Goal: Transaction & Acquisition: Purchase product/service

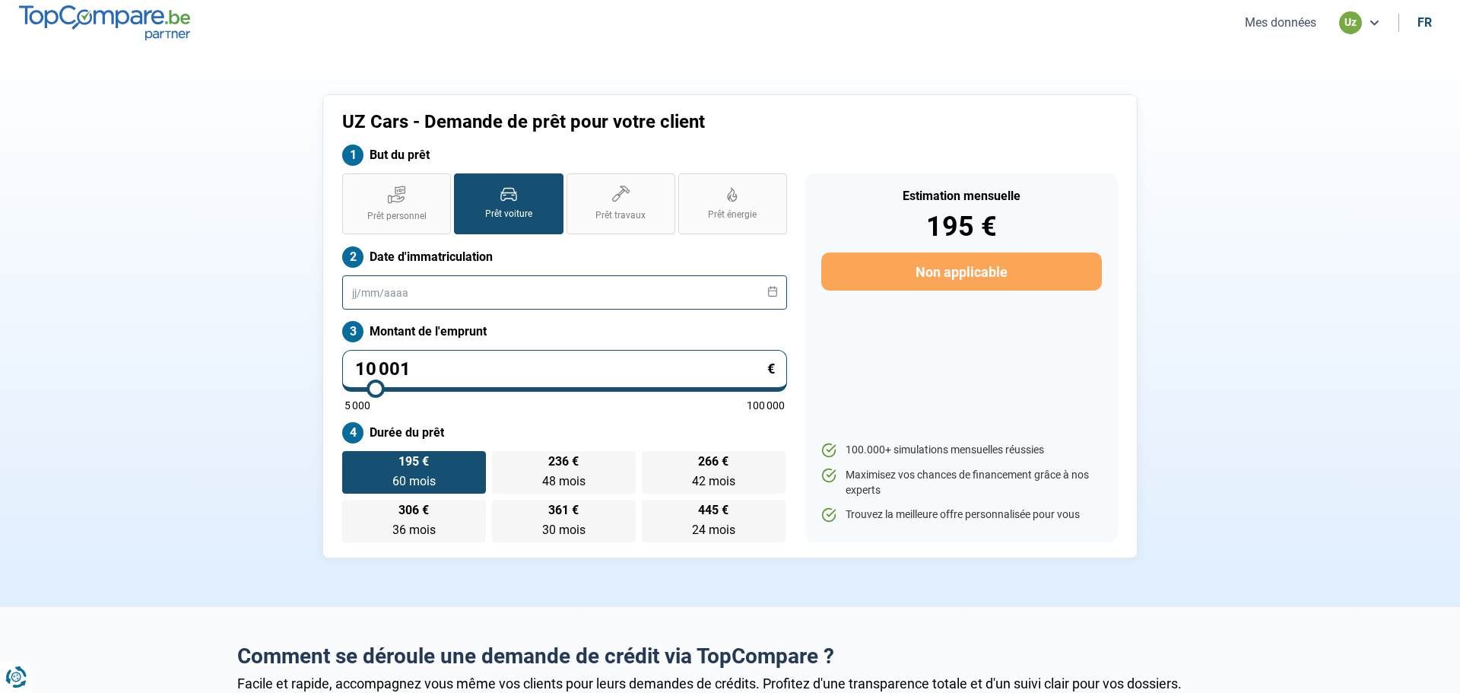
click at [473, 287] on input "text" at bounding box center [564, 292] width 445 height 34
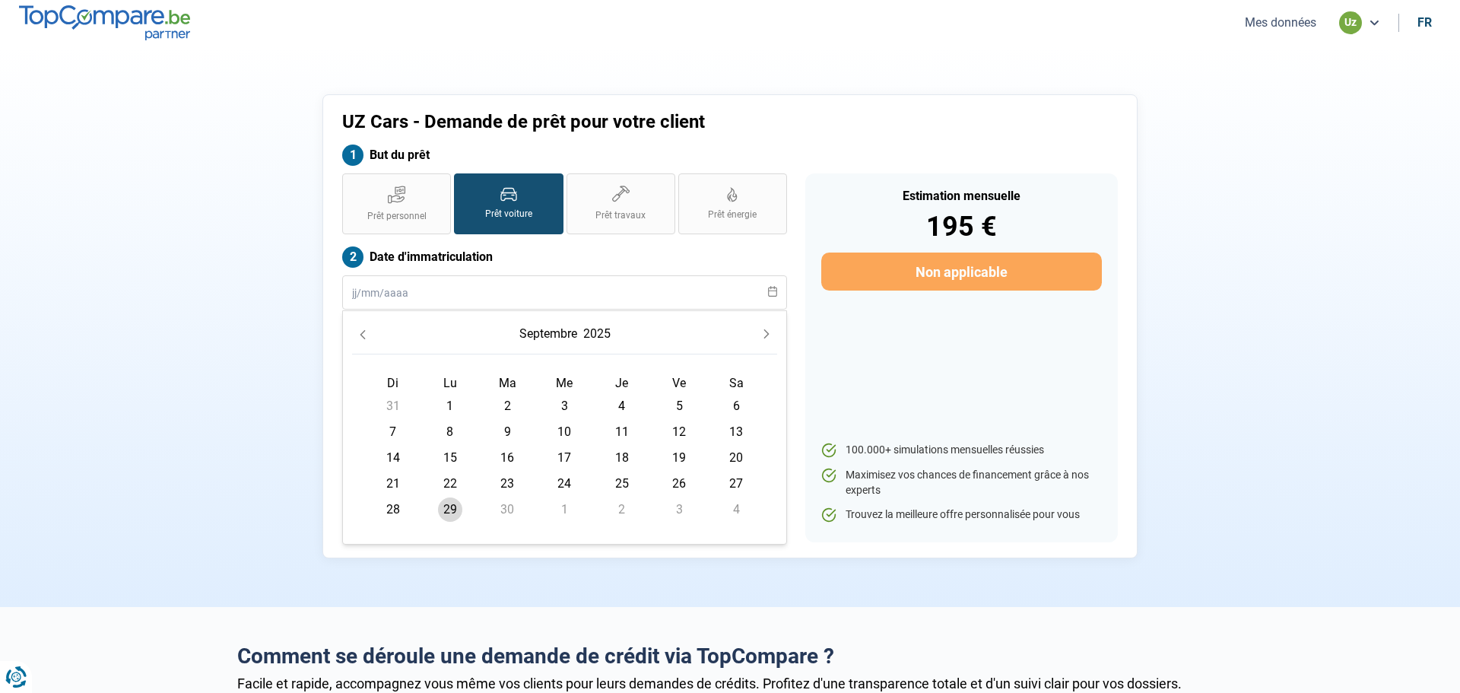
click at [765, 335] on icon "Next Month" at bounding box center [766, 334] width 11 height 11
click at [359, 336] on icon "Previous Month" at bounding box center [362, 334] width 11 height 11
click at [397, 507] on span "28" at bounding box center [393, 509] width 24 height 24
type input "28/09/2025"
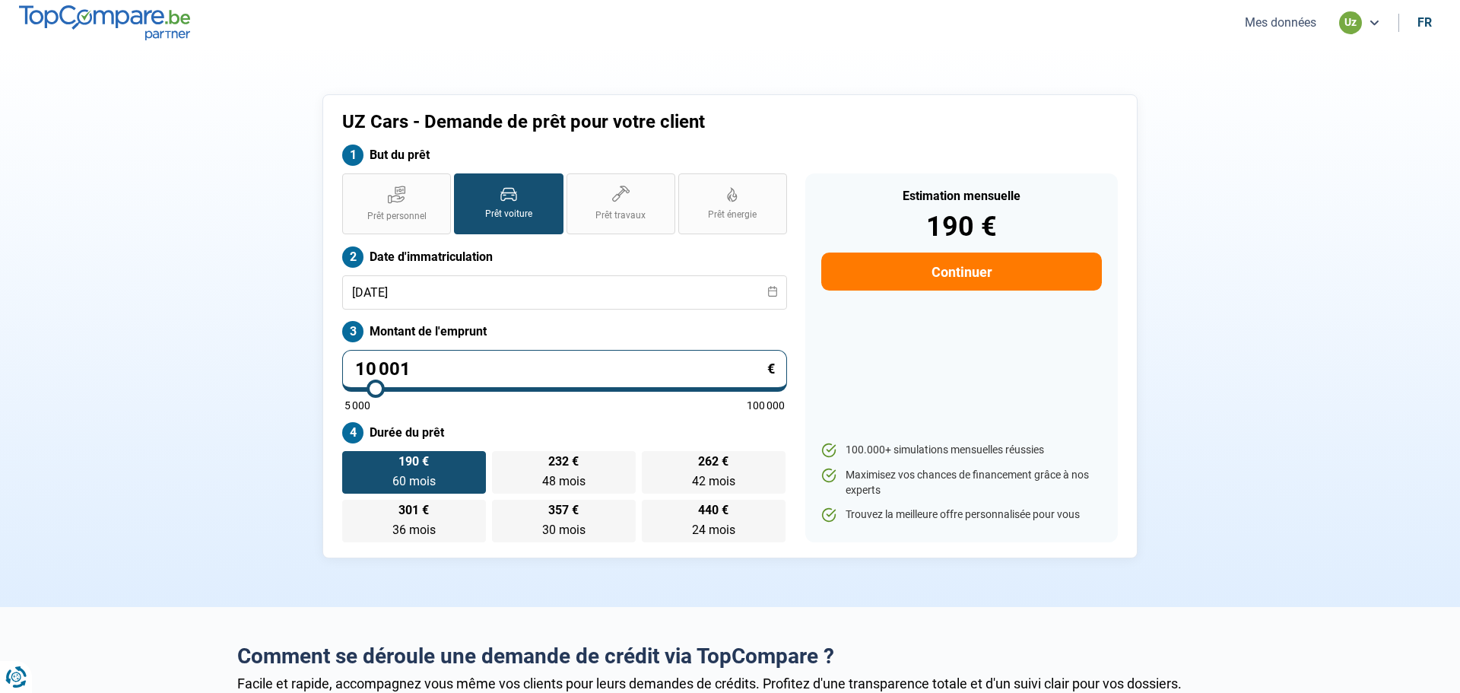
click at [500, 368] on input "10 001" at bounding box center [564, 371] width 445 height 42
type input "1 000"
type input "5000"
type input "100"
type input "5000"
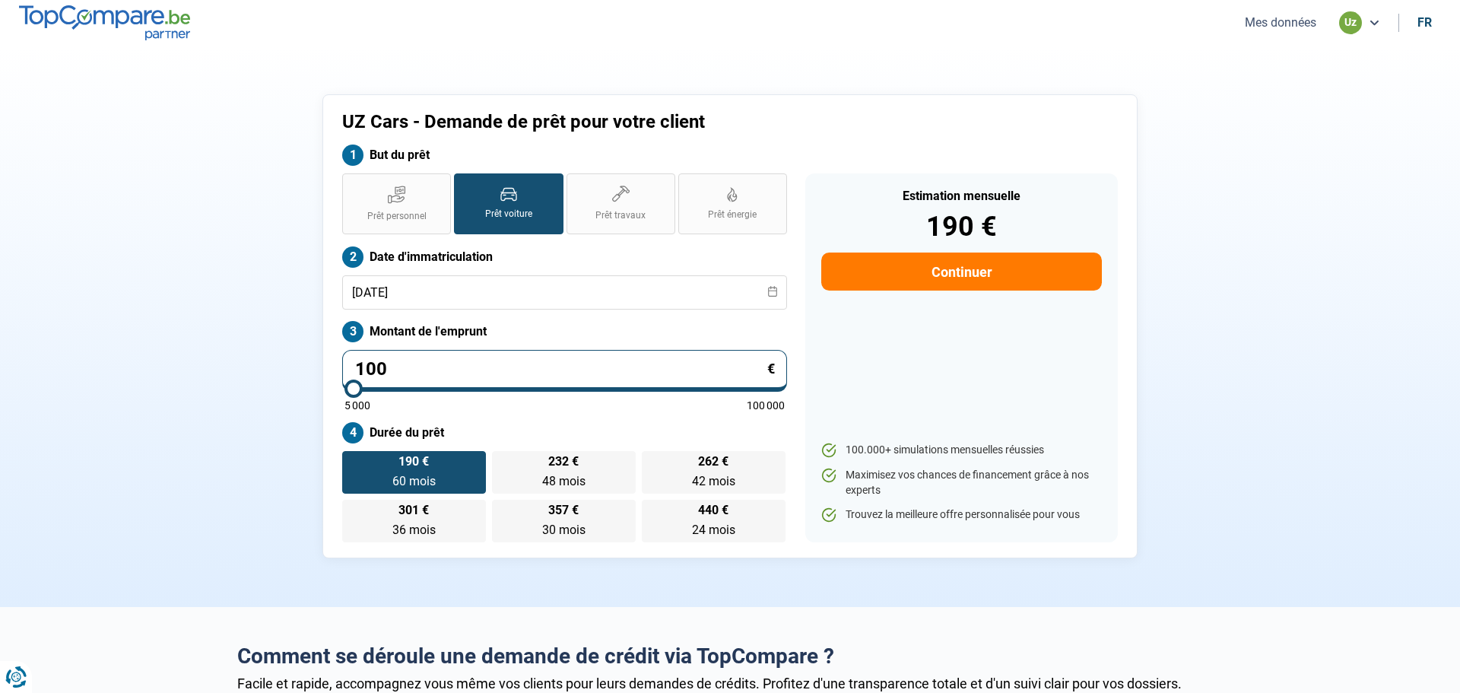
type input "10"
type input "5000"
type input "1"
type input "5000"
type input "0"
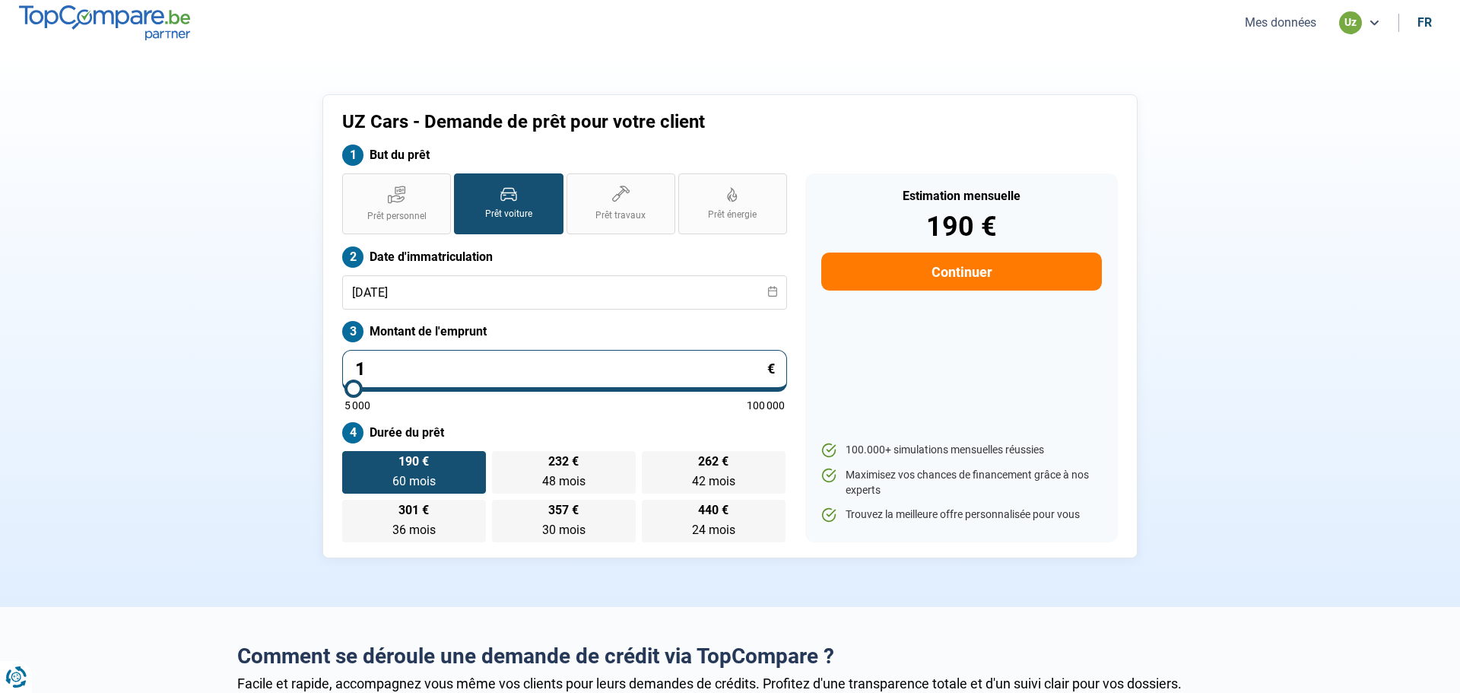
type input "5000"
type input "4"
type input "5000"
type input "40"
type input "5000"
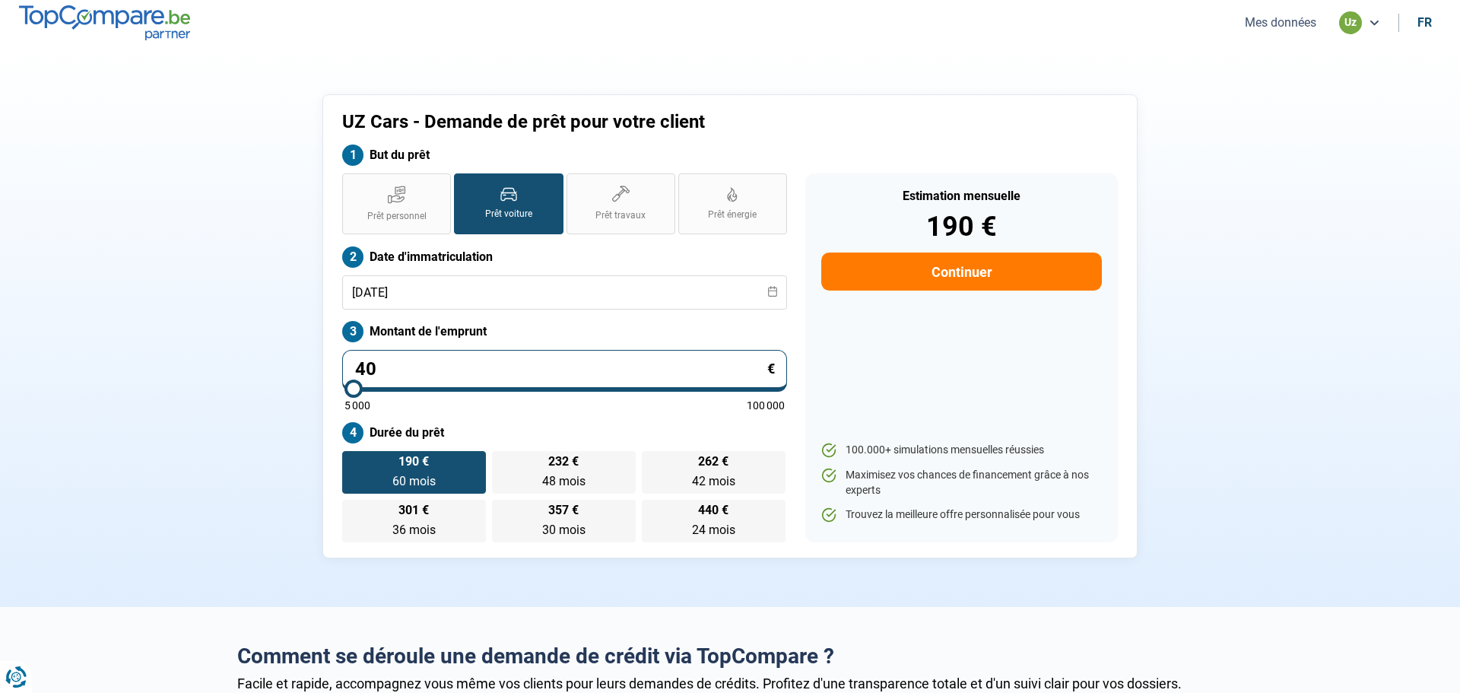
type input "400"
type input "5000"
type input "4 000"
type input "5000"
type input "40 000"
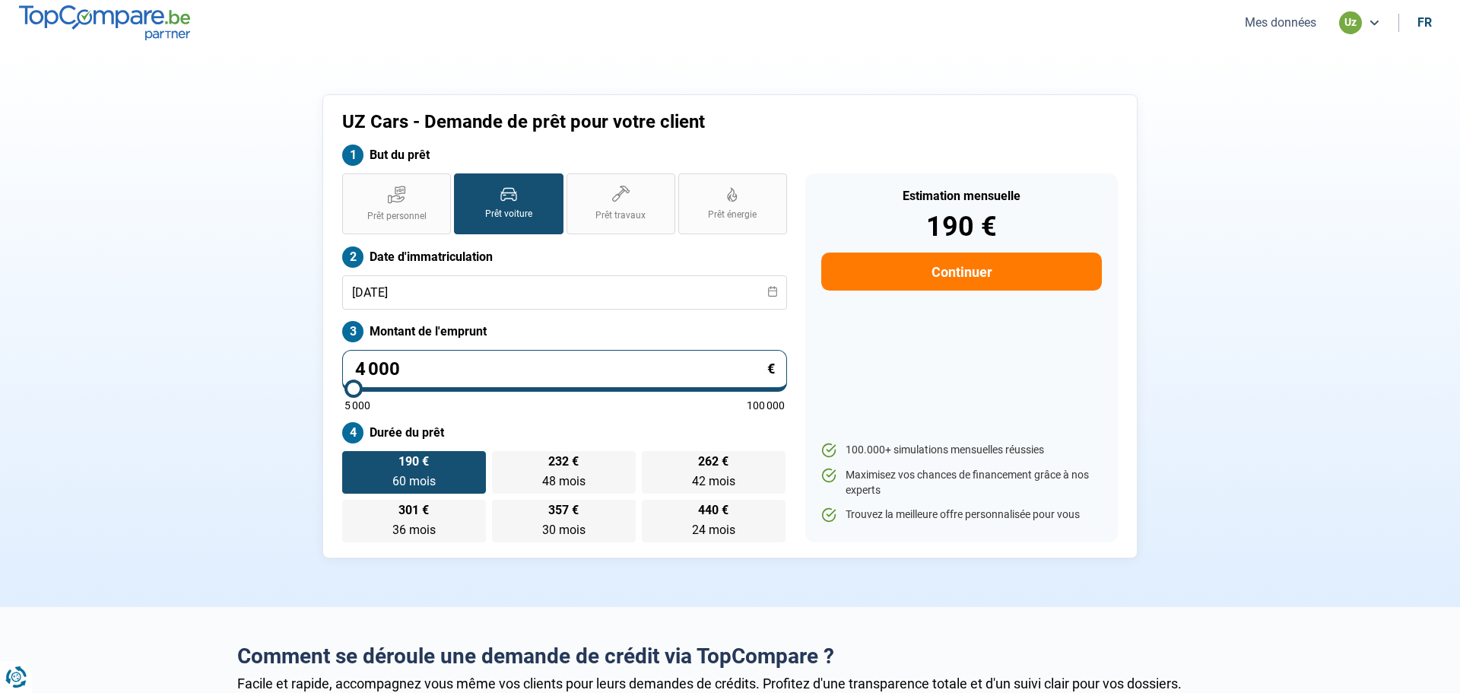
type input "40000"
type input "40 000"
click at [611, 414] on div "Prêt personnel Prêt voiture Prêt travaux Prêt énergie Prêt voiture Date d'immat…" at bounding box center [564, 357] width 463 height 369
radio input "false"
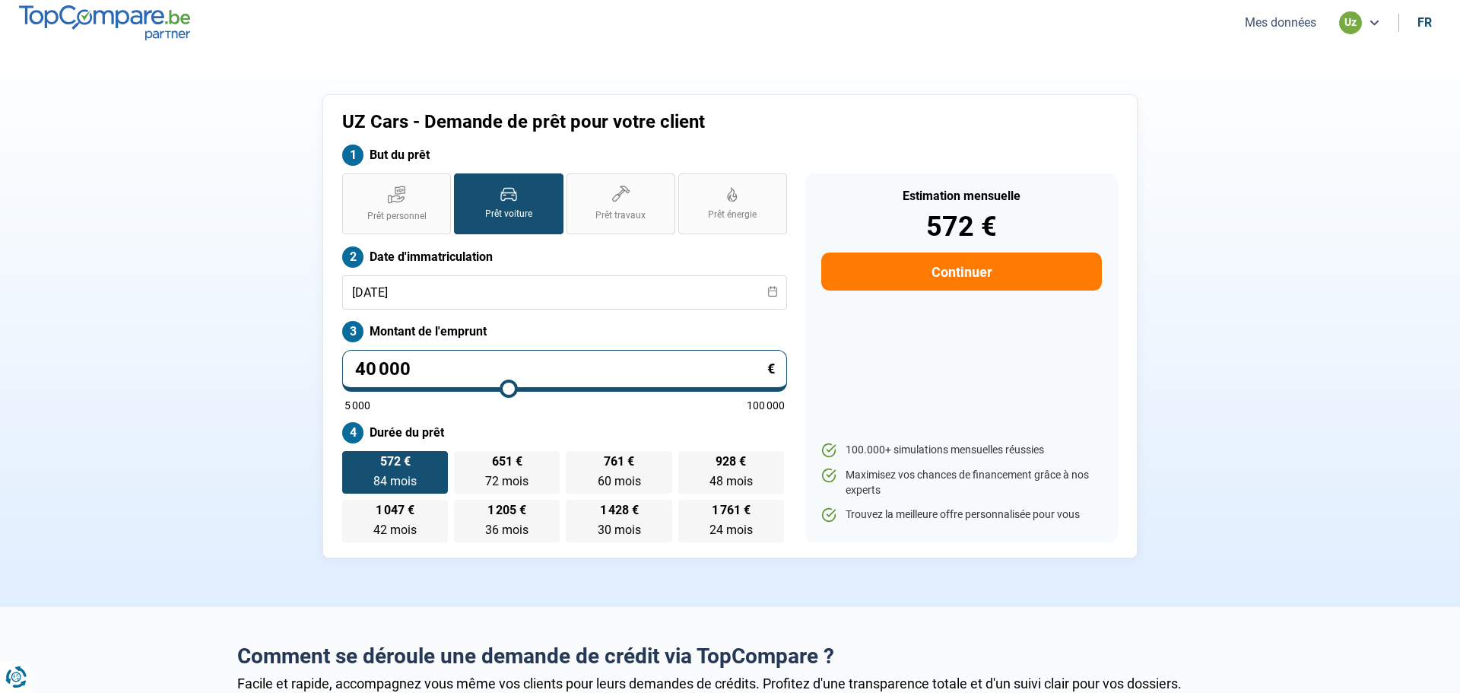
click at [998, 281] on button "Continuer" at bounding box center [961, 271] width 281 height 38
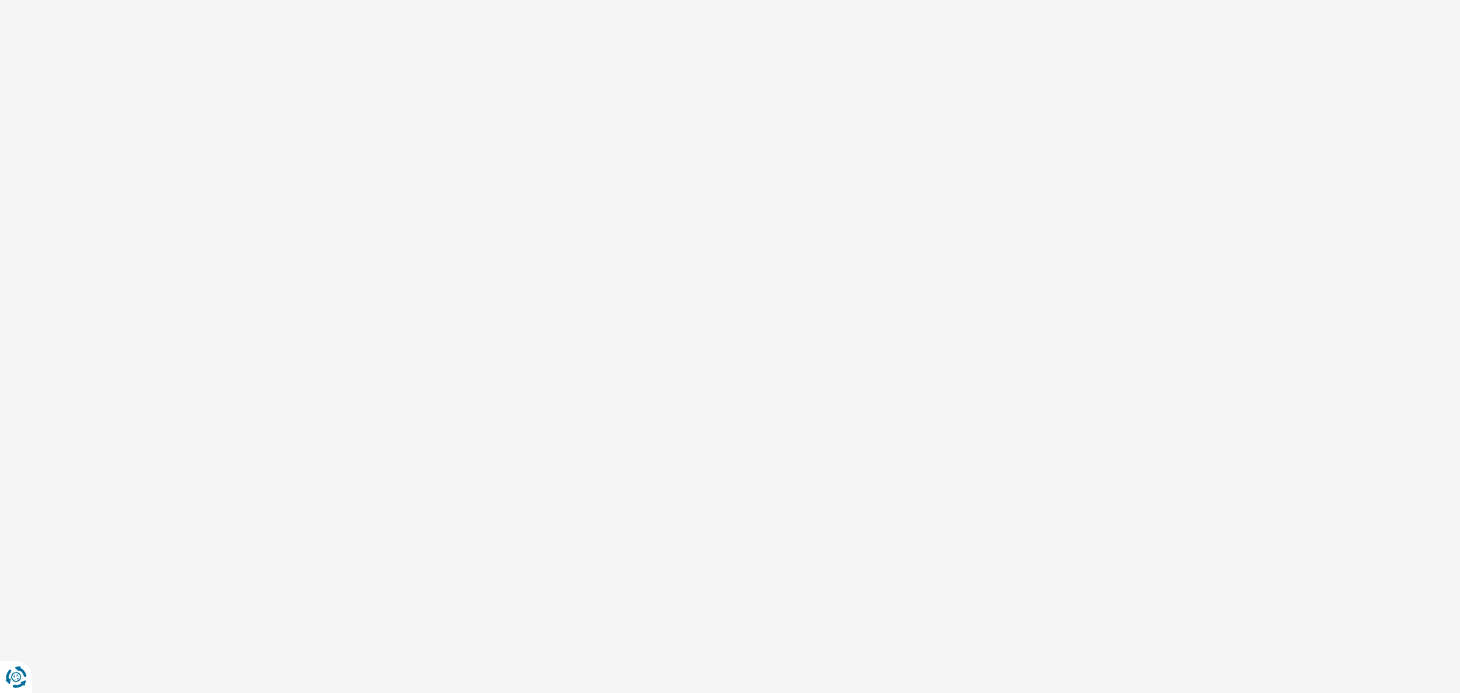
select select "32"
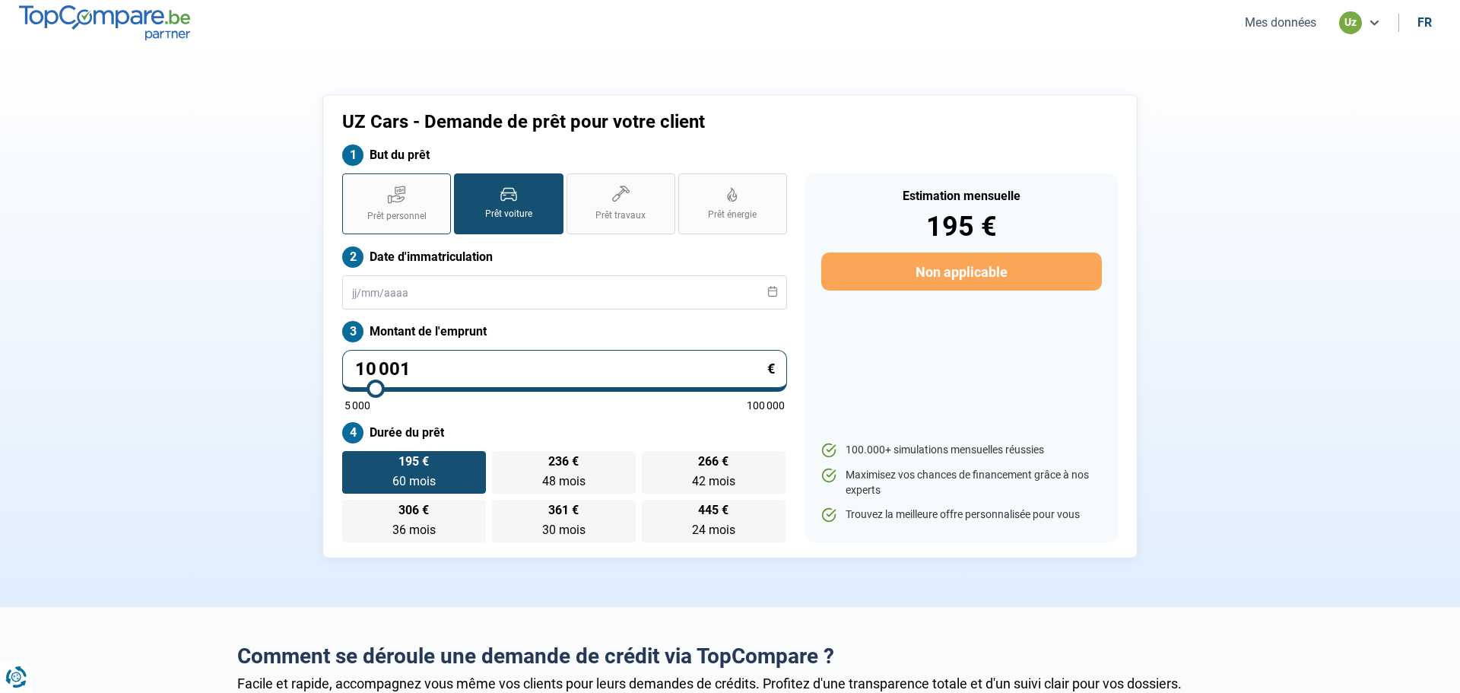
click at [397, 198] on icon at bounding box center [396, 198] width 16 height 7
click at [352, 183] on input "Prêt personnel" at bounding box center [347, 178] width 10 height 10
radio input "true"
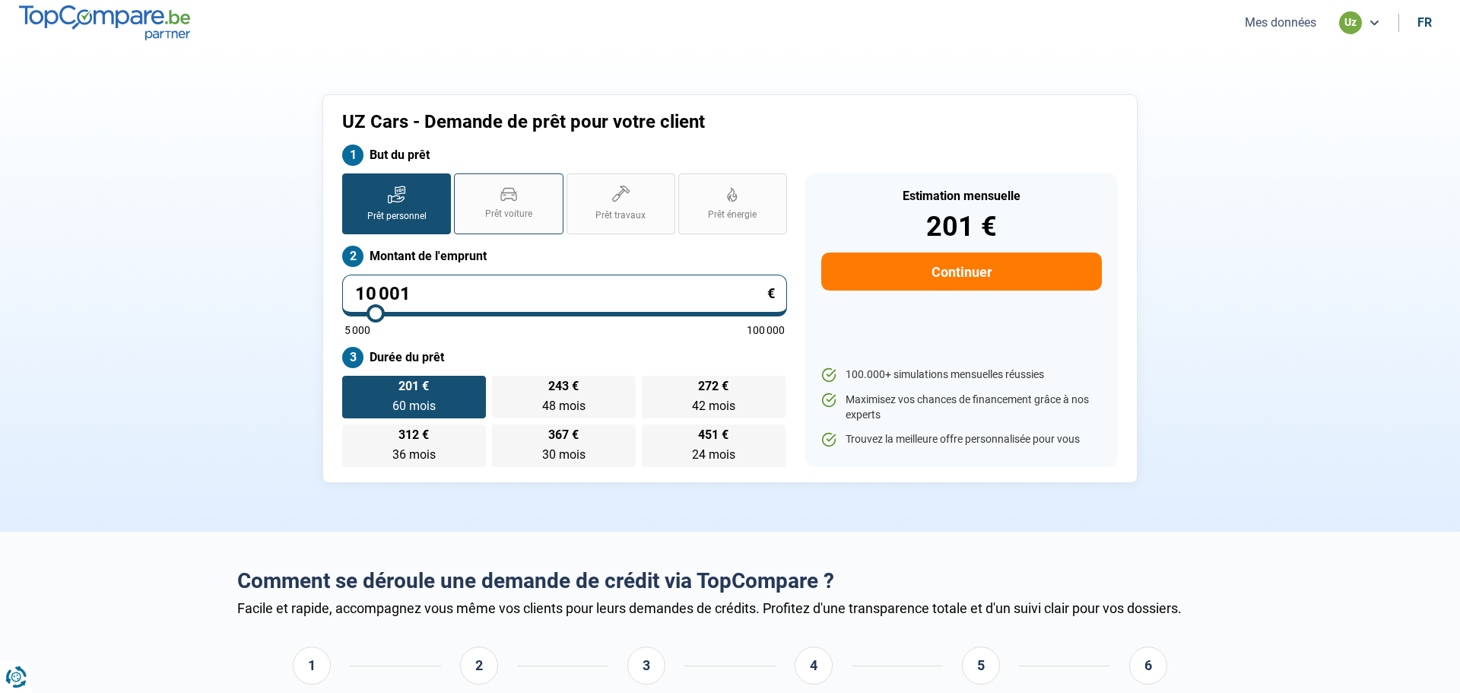
click at [521, 209] on span "Prêt voiture" at bounding box center [508, 214] width 47 height 13
click at [464, 183] on input "Prêt voiture" at bounding box center [459, 178] width 10 height 10
radio input "true"
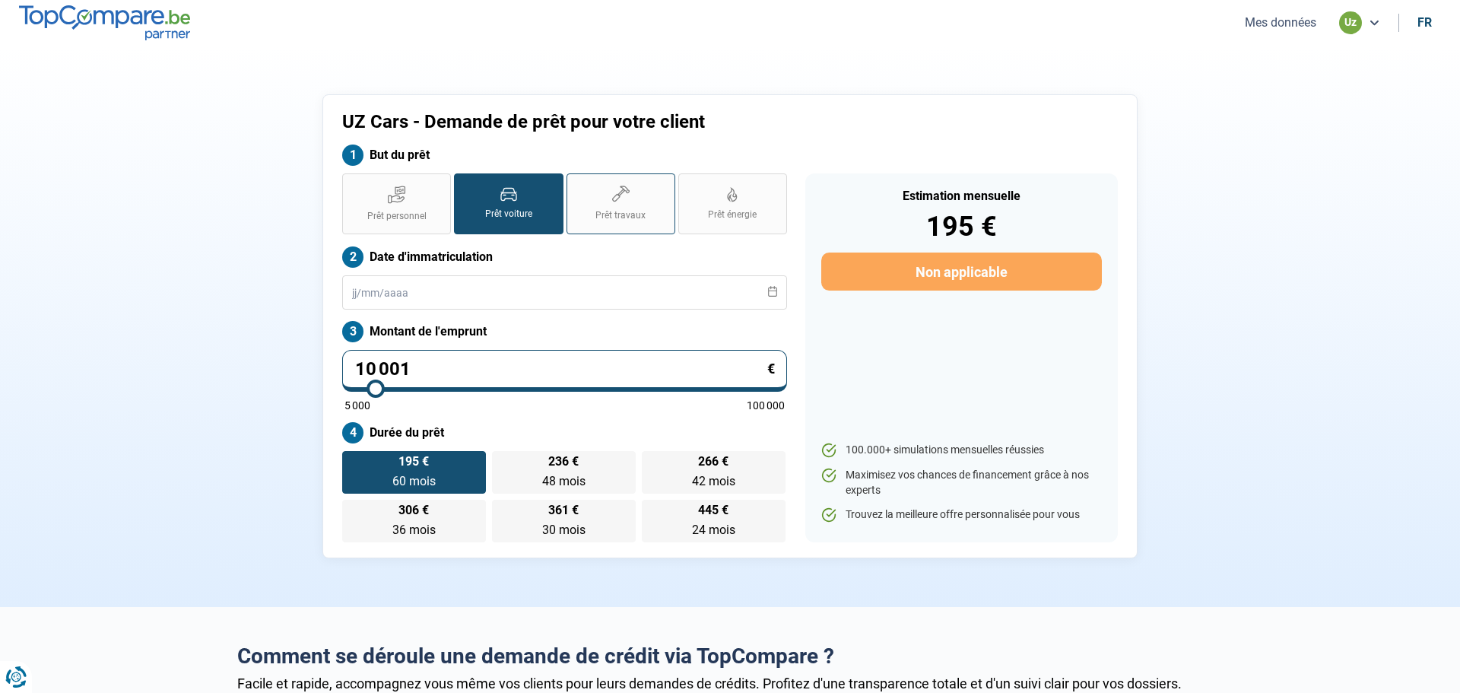
click at [638, 204] on label "Prêt travaux" at bounding box center [621, 203] width 109 height 61
click at [576, 183] on input "Prêt travaux" at bounding box center [572, 178] width 10 height 10
radio input "true"
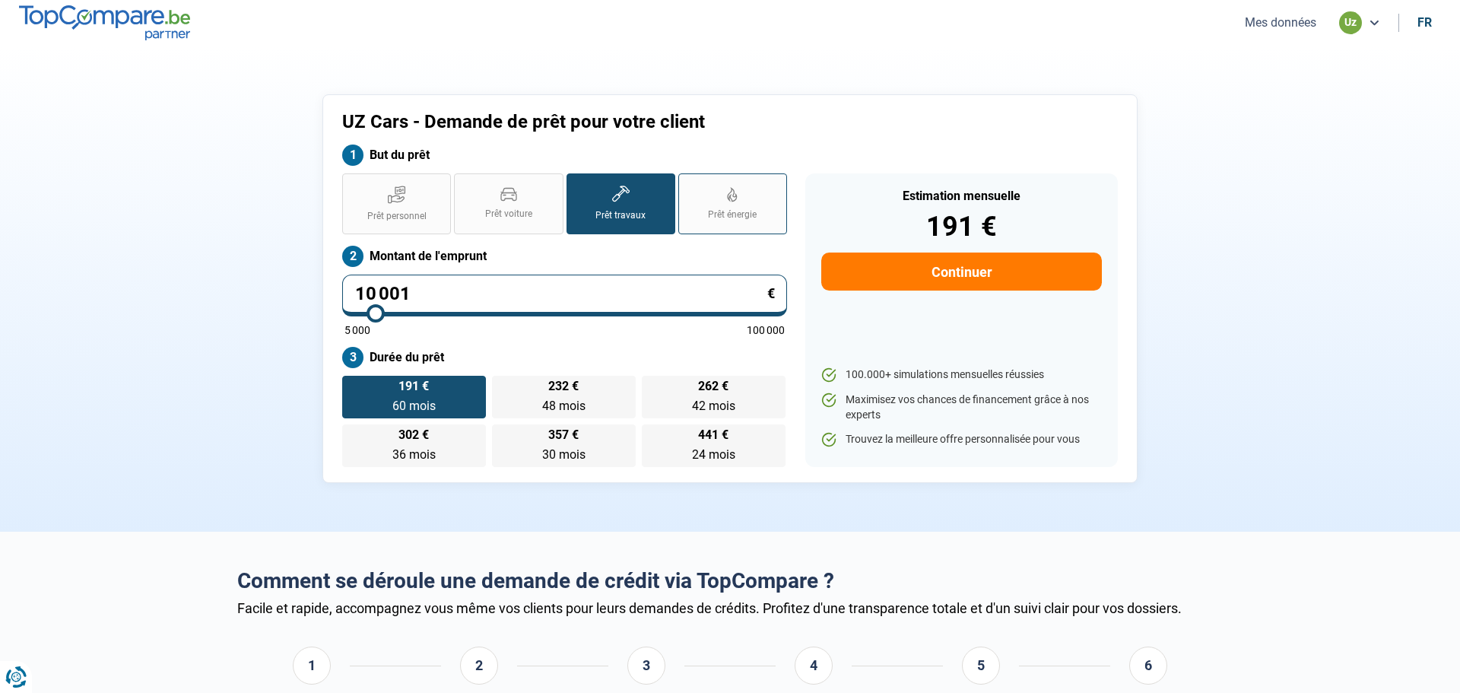
click at [743, 211] on span "Prêt énergie" at bounding box center [732, 214] width 49 height 13
click at [688, 183] on input "Prêt énergie" at bounding box center [683, 178] width 10 height 10
radio input "true"
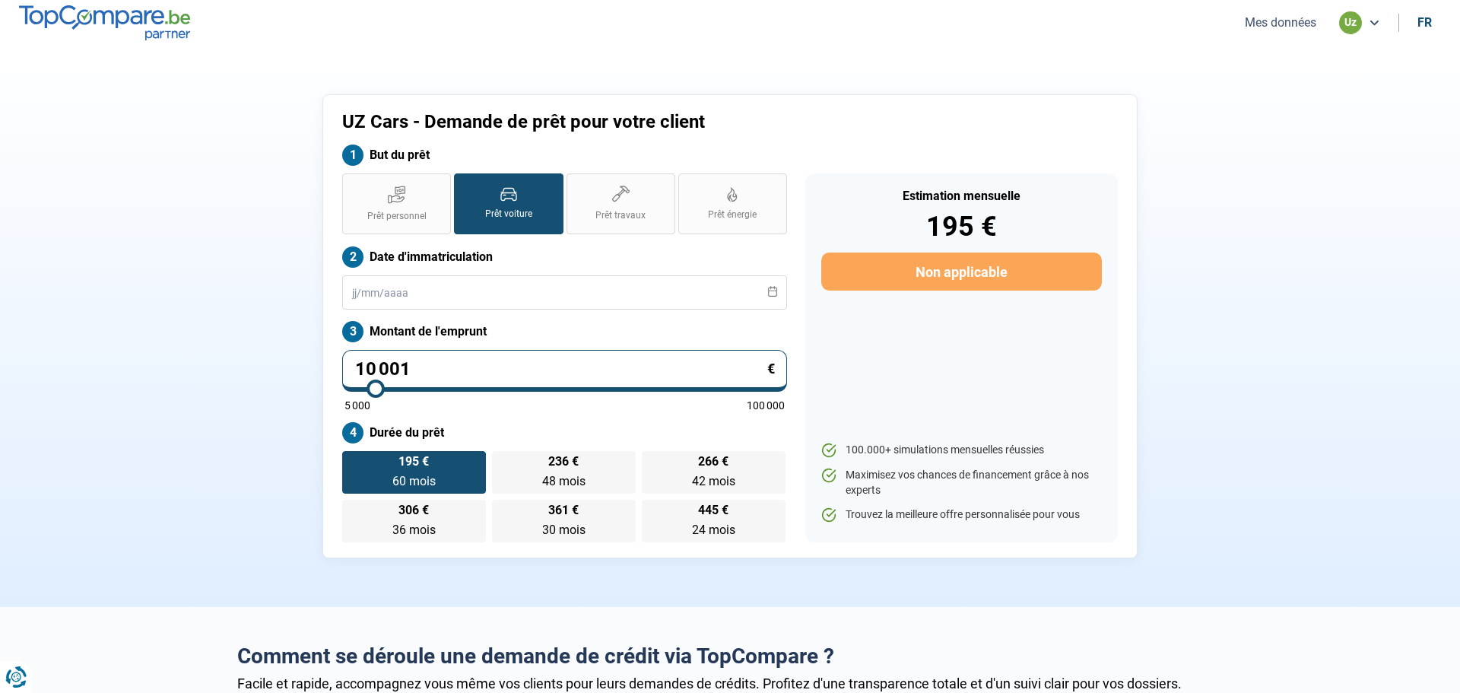
click at [357, 153] on label "But du prêt" at bounding box center [564, 154] width 445 height 21
click at [404, 217] on span "Prêt personnel" at bounding box center [396, 216] width 59 height 13
click at [352, 183] on input "Prêt personnel" at bounding box center [347, 178] width 10 height 10
radio input "true"
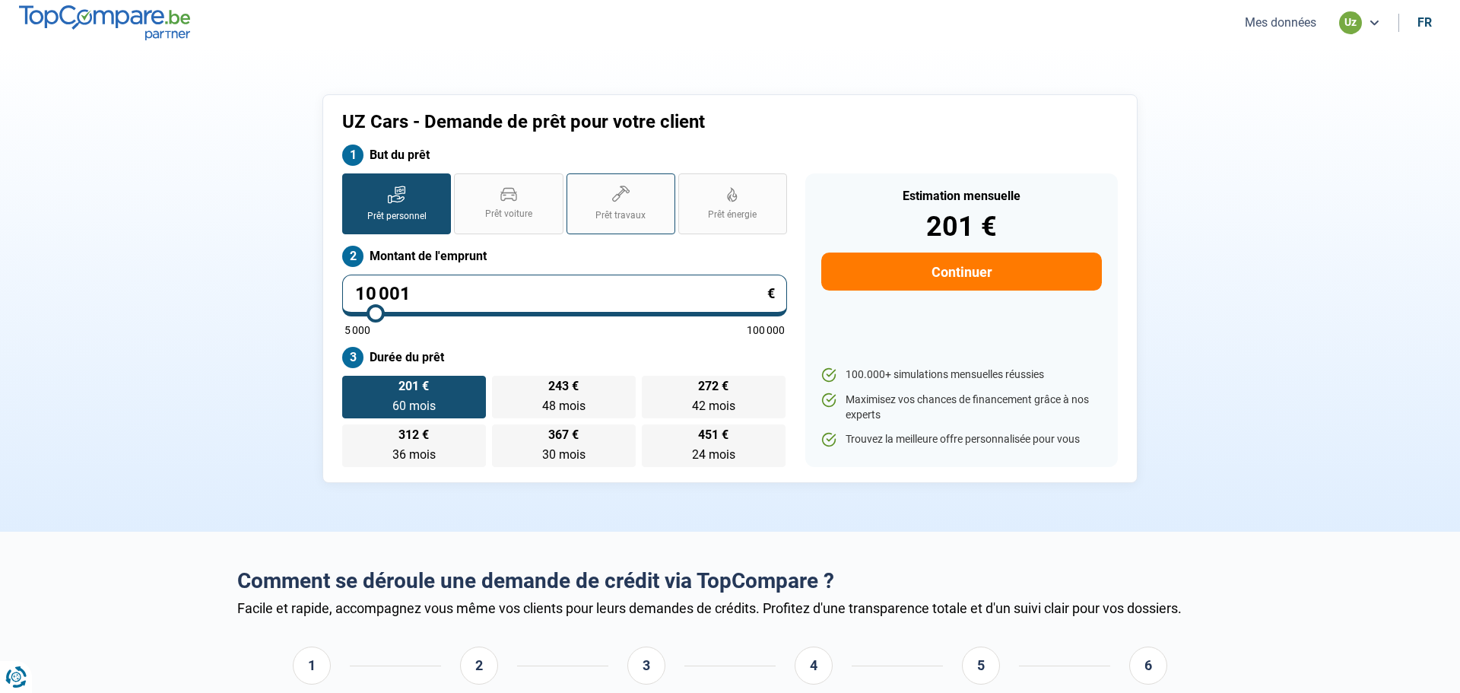
click at [610, 224] on label "Prêt travaux" at bounding box center [621, 203] width 109 height 61
click at [576, 183] on input "Prêt travaux" at bounding box center [572, 178] width 10 height 10
radio input "true"
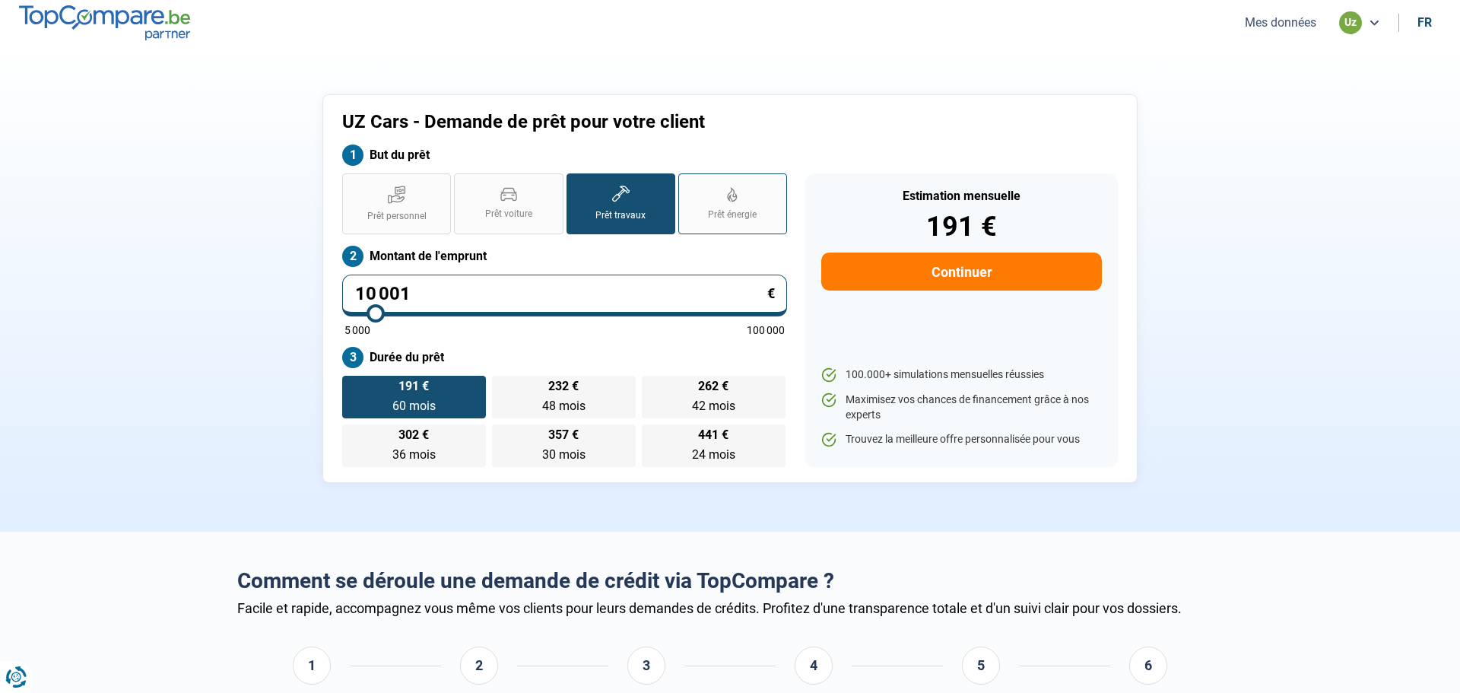
click at [730, 217] on span "Prêt énergie" at bounding box center [732, 214] width 49 height 13
click at [688, 183] on input "Prêt énergie" at bounding box center [683, 178] width 10 height 10
radio input "true"
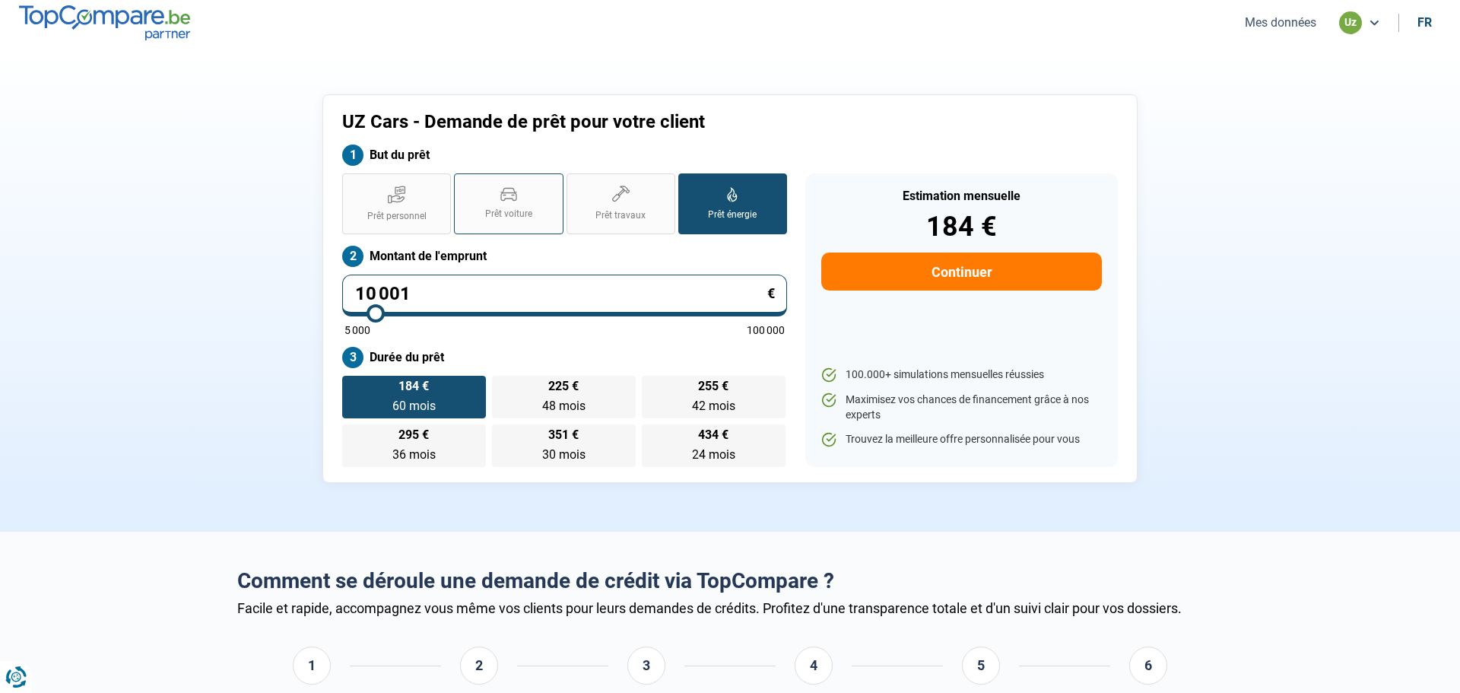
click at [510, 205] on label "Prêt voiture" at bounding box center [508, 203] width 109 height 61
click at [464, 183] on input "Prêt voiture" at bounding box center [459, 178] width 10 height 10
radio input "true"
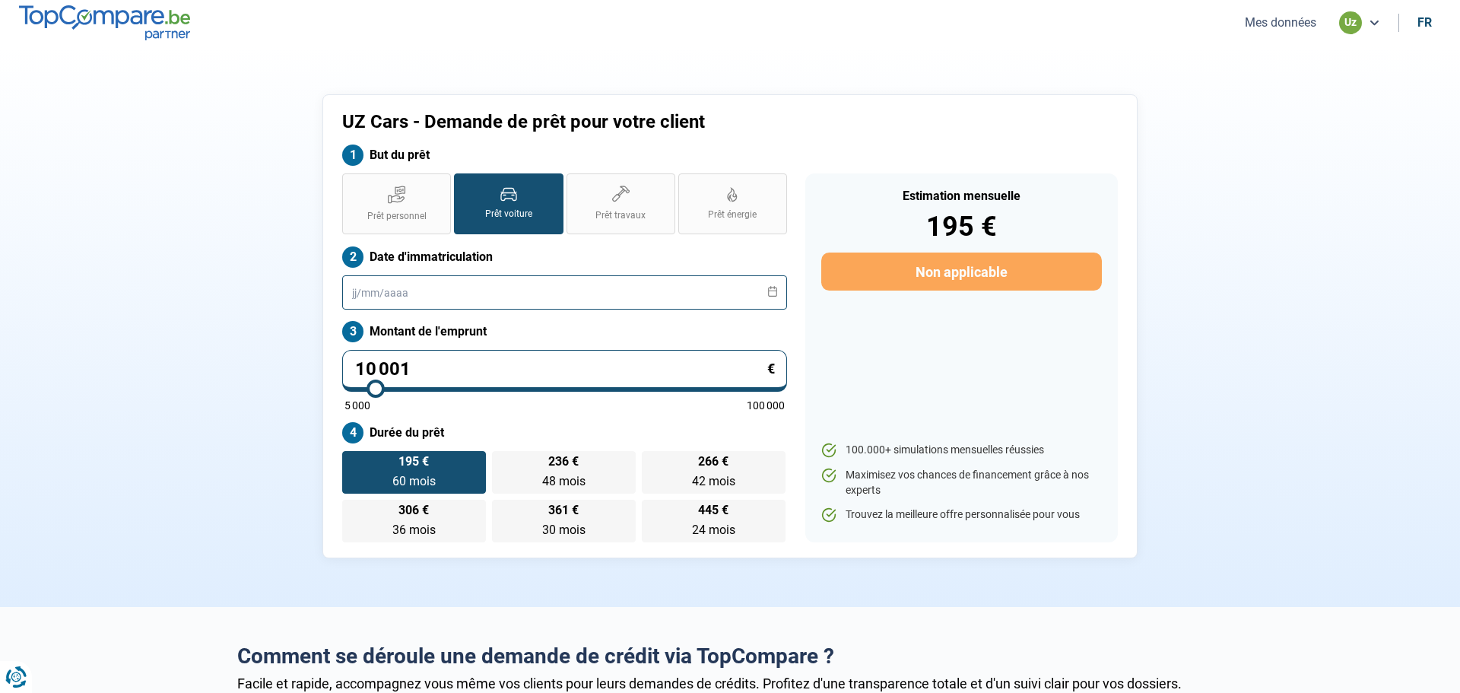
click at [439, 290] on input "text" at bounding box center [564, 292] width 445 height 34
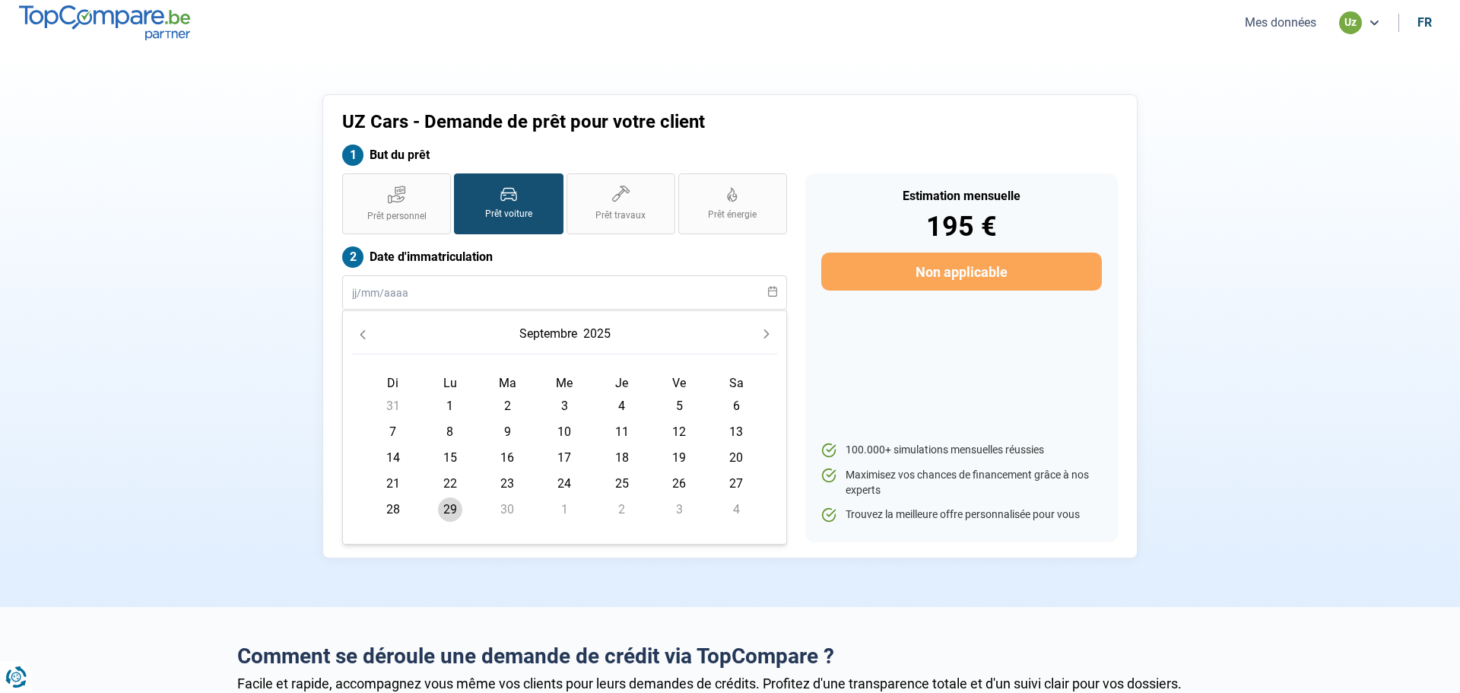
click at [364, 335] on icon "Previous Month" at bounding box center [362, 334] width 11 height 11
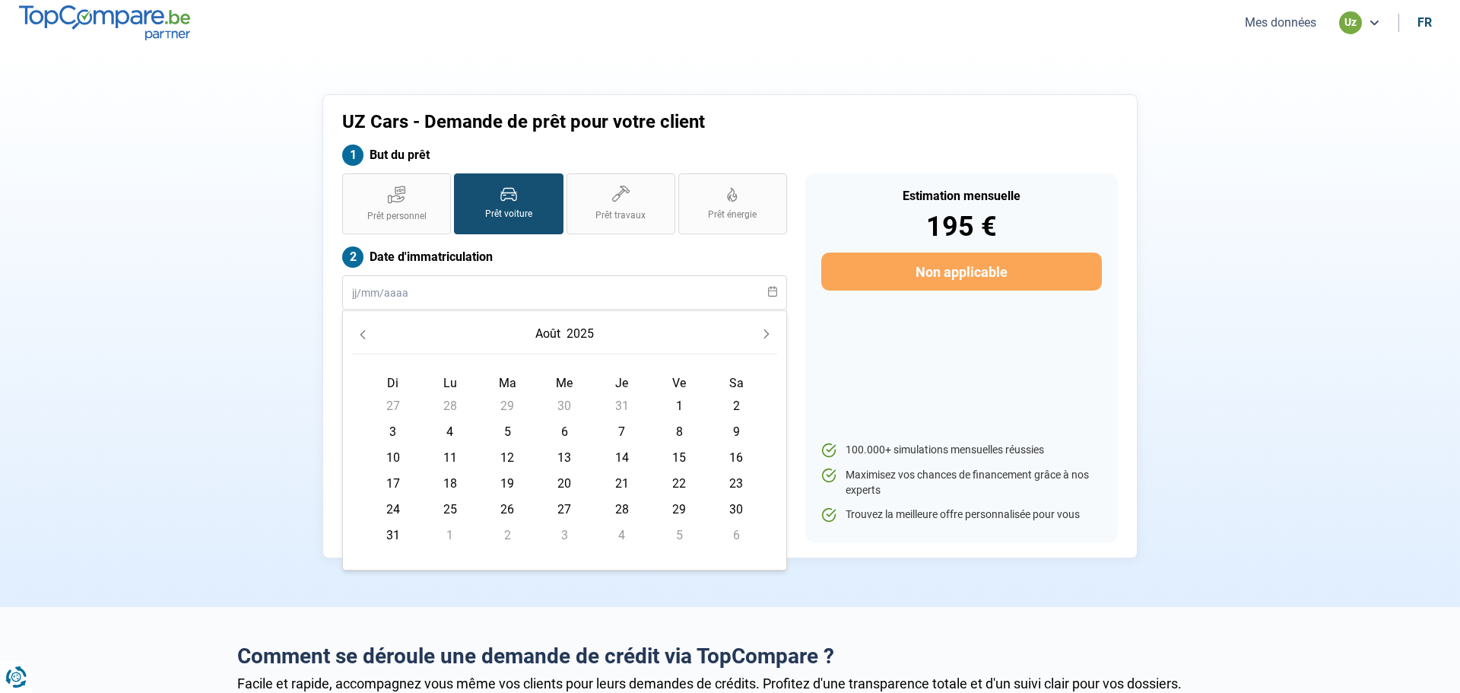
click at [364, 335] on icon "Previous Month" at bounding box center [362, 334] width 11 height 11
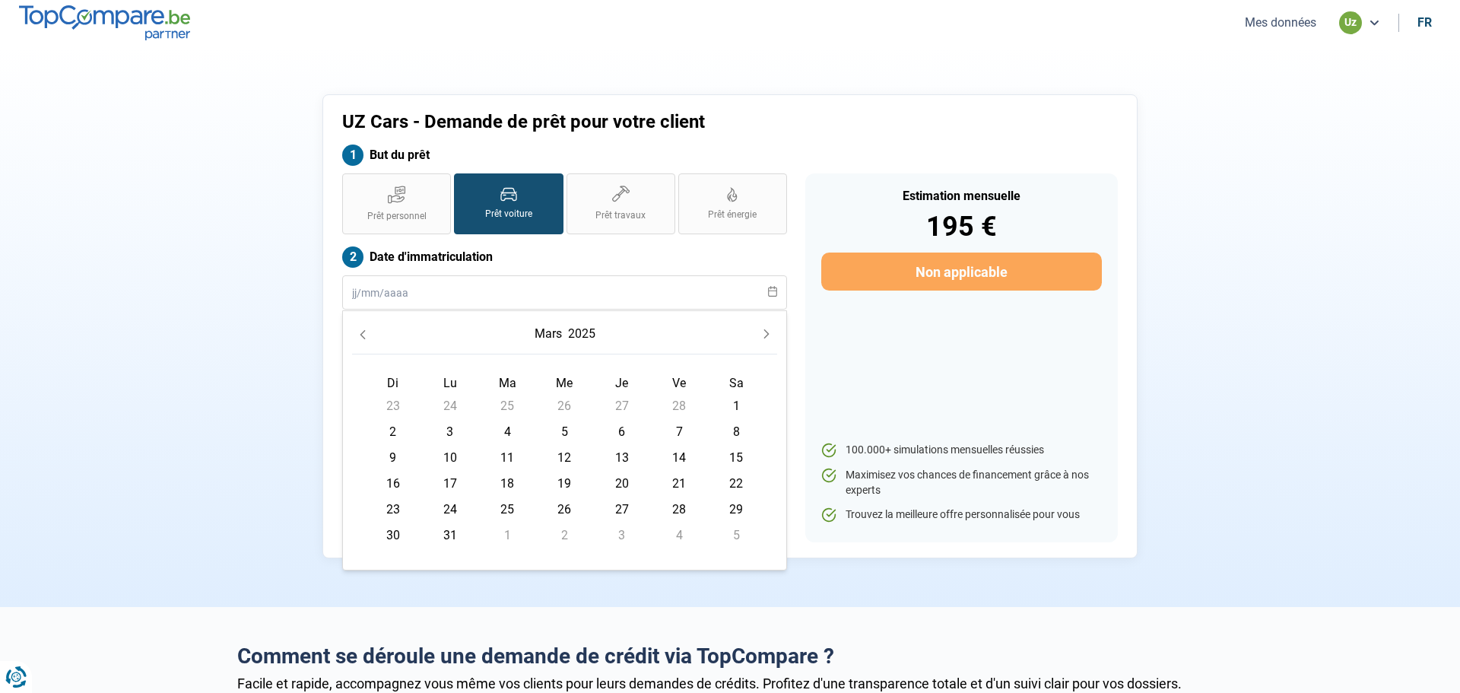
click at [456, 478] on span "17" at bounding box center [450, 483] width 24 height 24
type input "[DATE]"
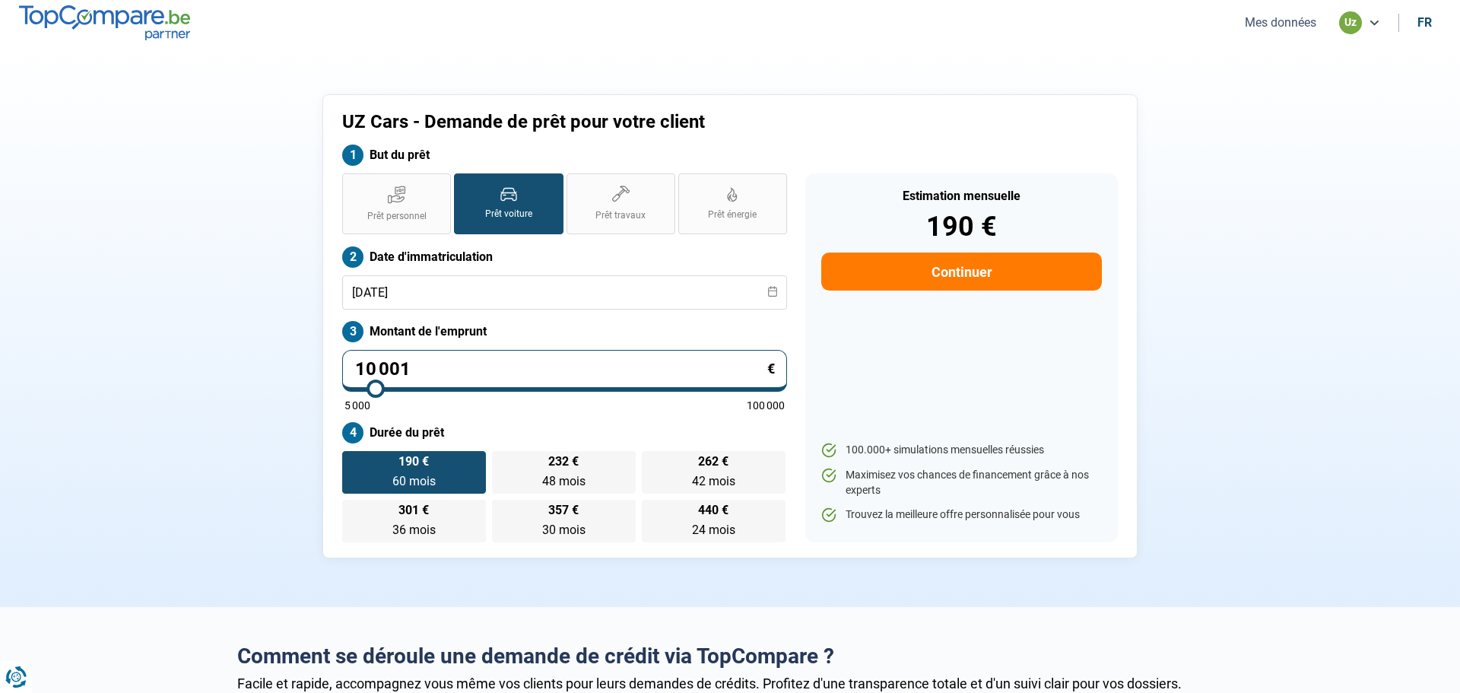
click at [424, 371] on input "10 001" at bounding box center [564, 371] width 445 height 42
type input "1 000"
type input "5000"
type input "100"
type input "5000"
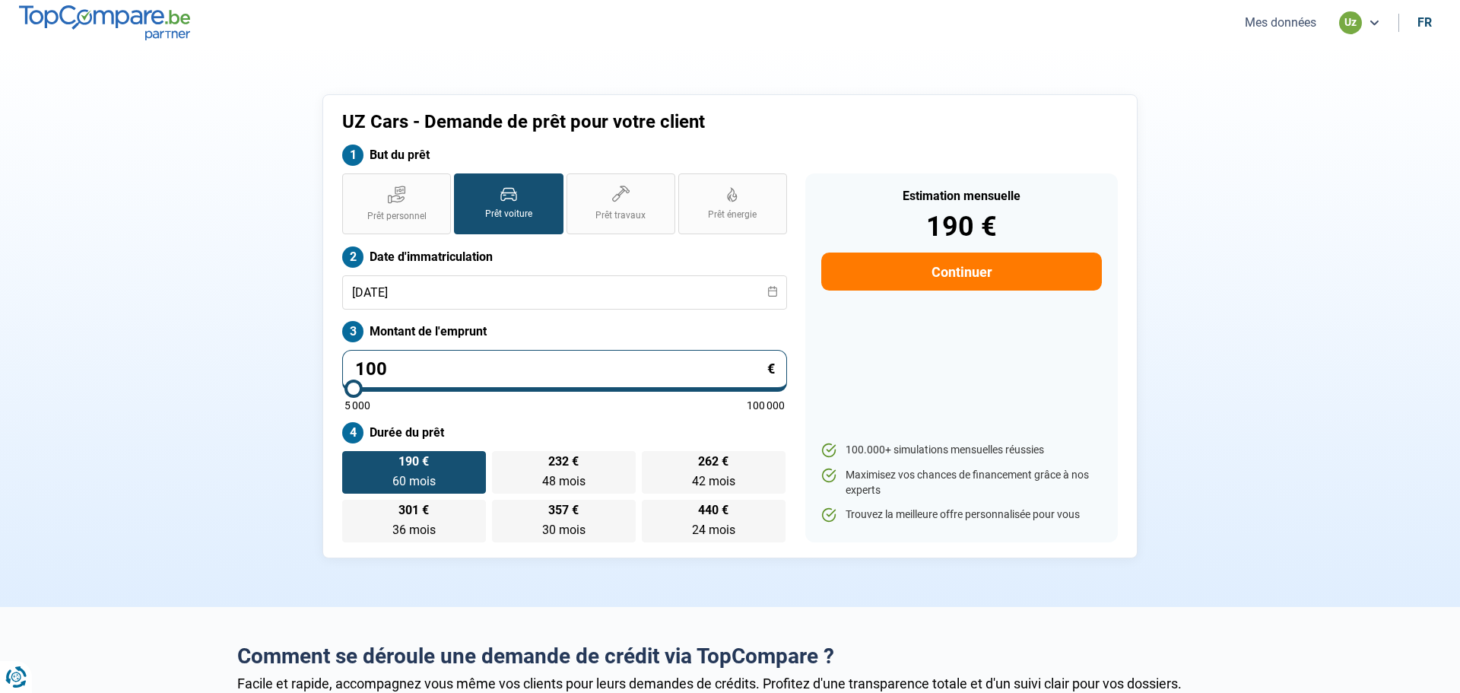
type input "10"
type input "5000"
type input "1"
type input "5000"
type input "0"
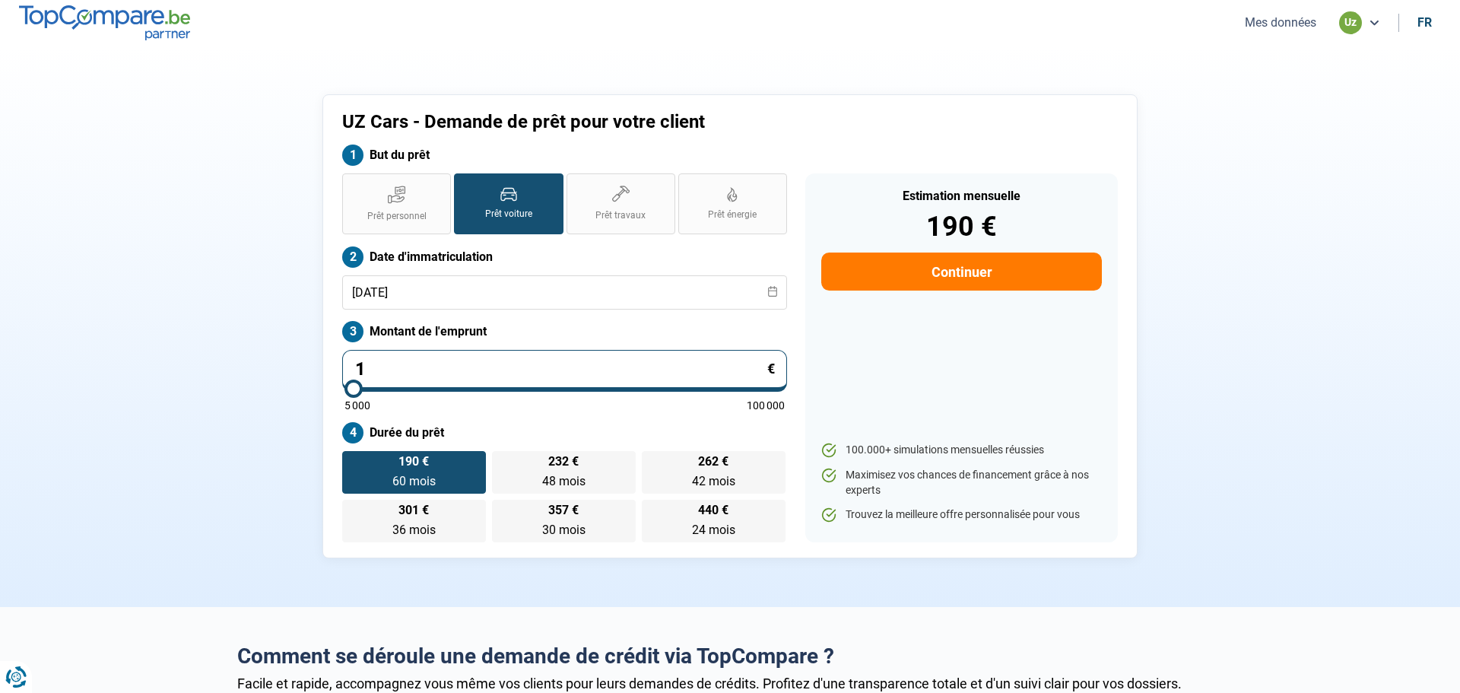
type input "5000"
type input "3"
type input "5000"
type input "30"
type input "5000"
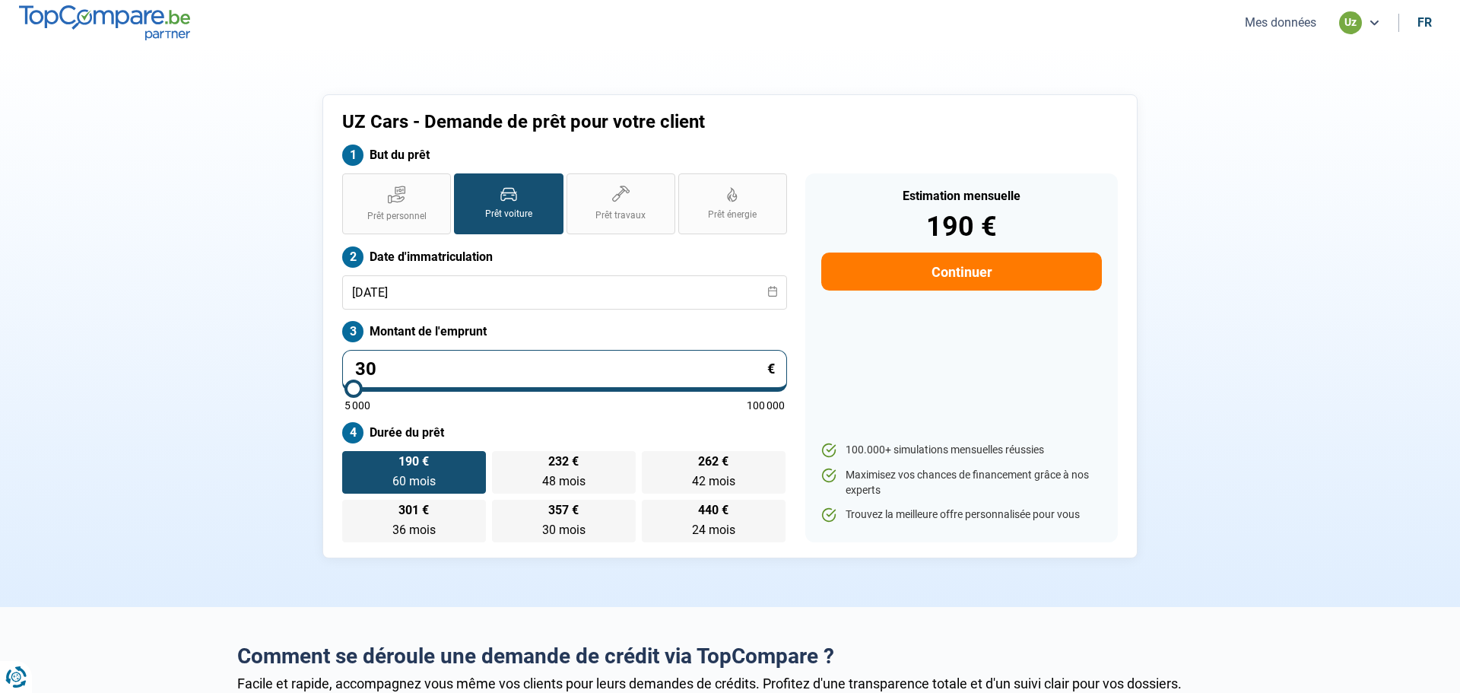
type input "300"
type input "5000"
type input "3 000"
type input "5000"
type input "30 000"
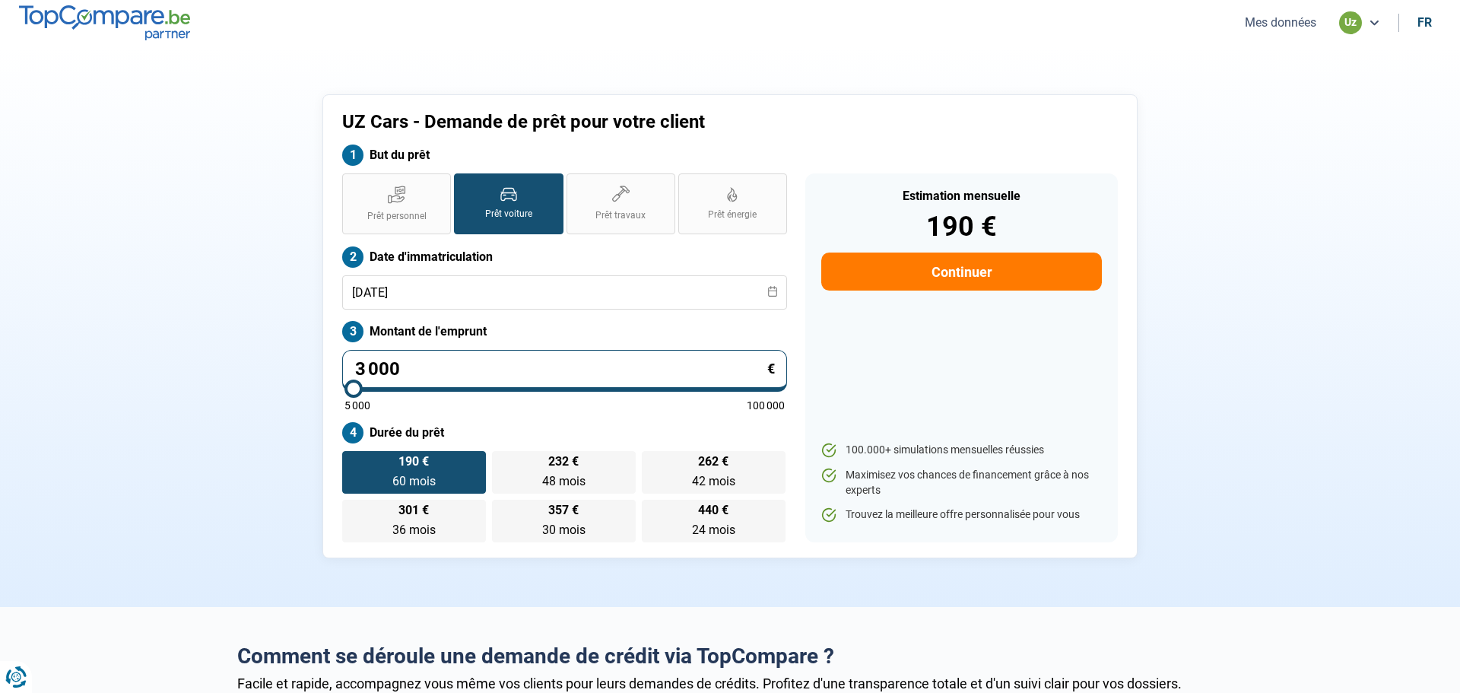
type input "30000"
type input "30 000"
click at [515, 414] on div "Prêt personnel Prêt voiture Prêt travaux Prêt énergie Prêt voiture Date d'immat…" at bounding box center [564, 357] width 463 height 369
radio input "false"
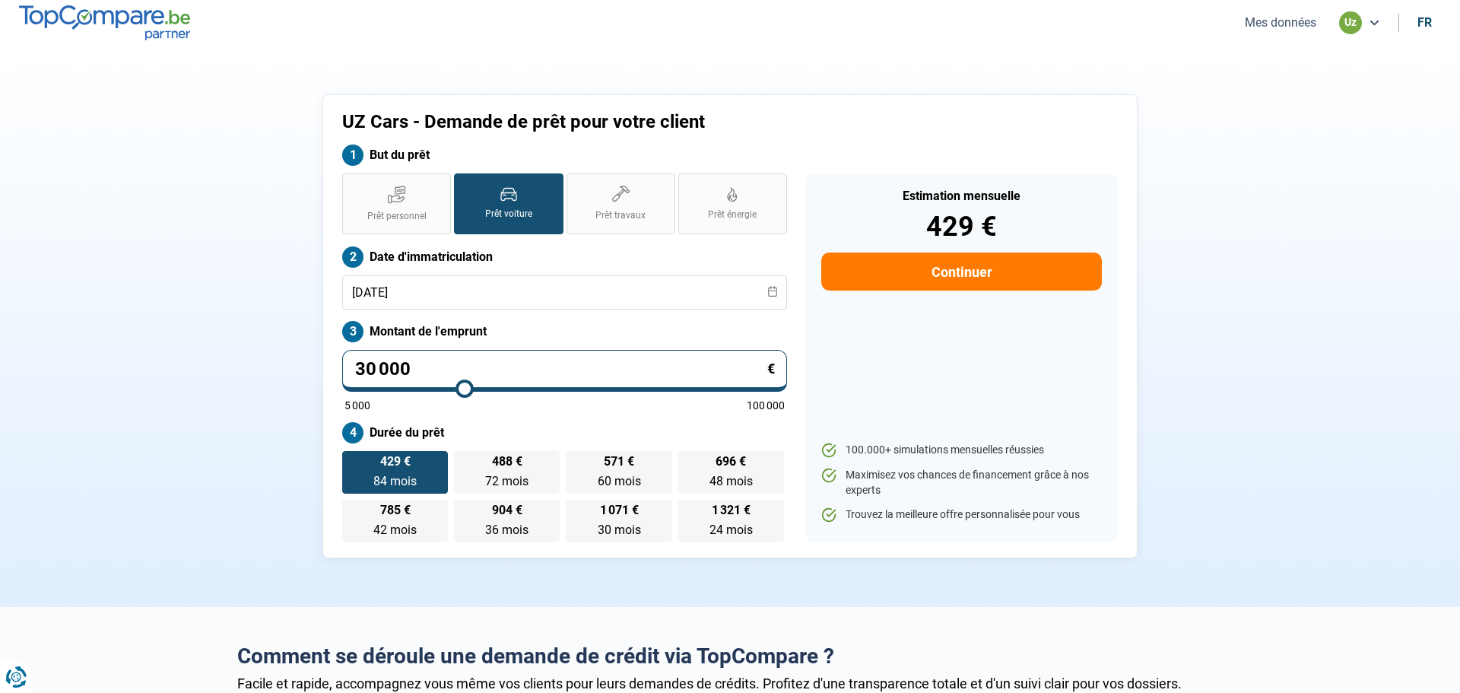
type input "22 500"
type input "22500"
type input "19 750"
type input "19750"
type input "18 500"
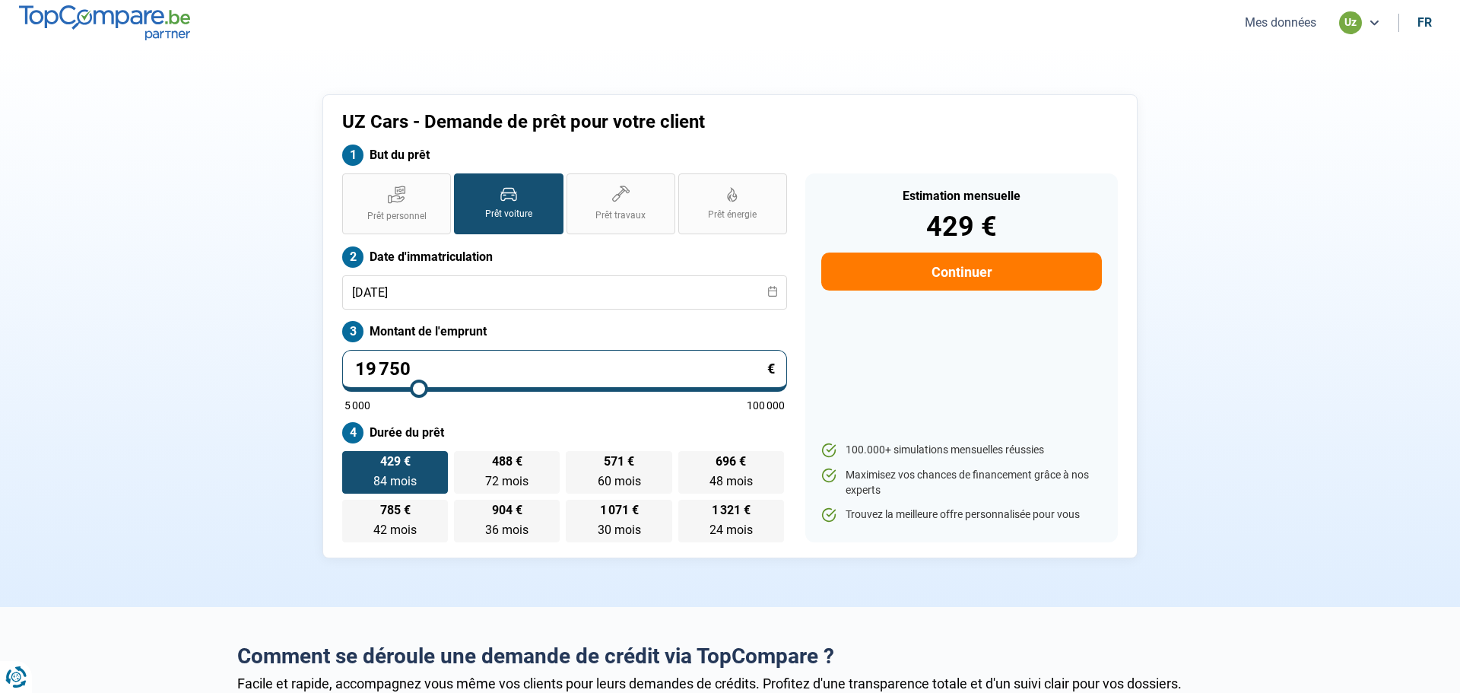
type input "18500"
type input "16 500"
type input "16500"
type input "14 500"
type input "14500"
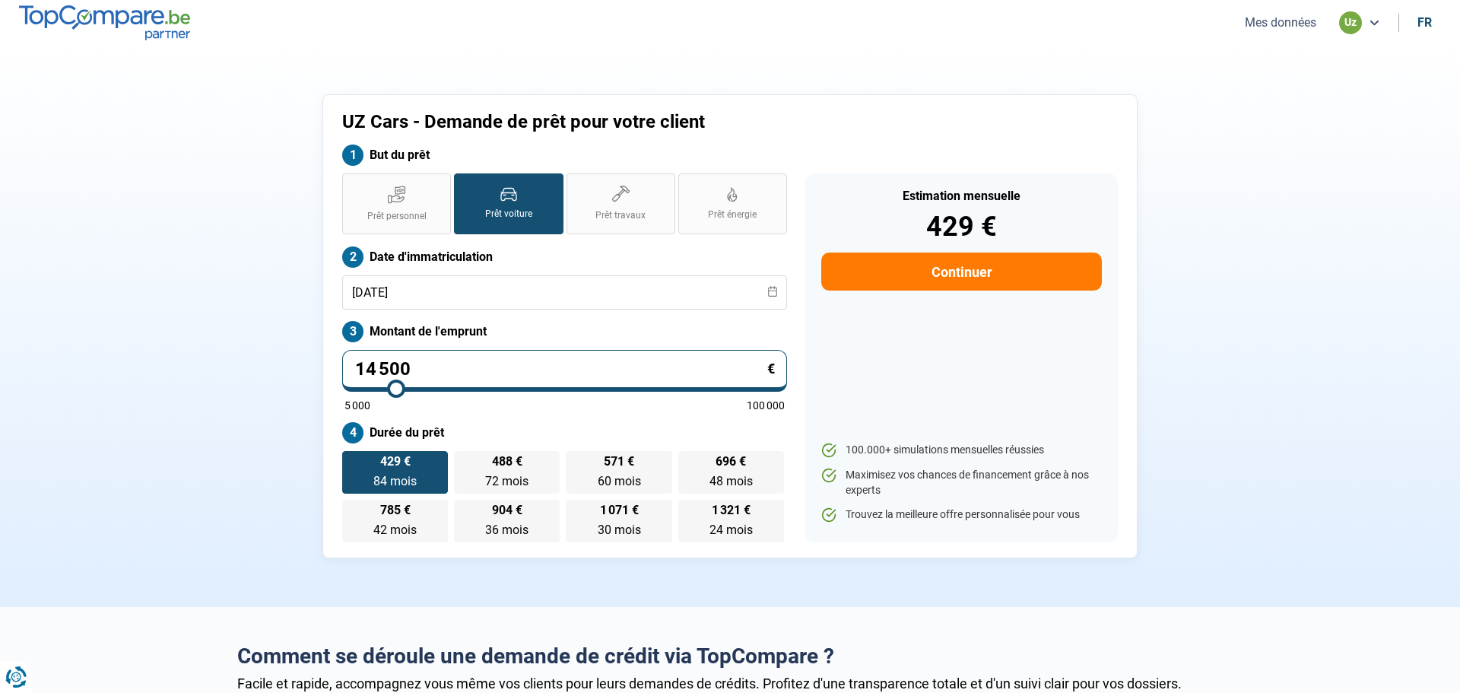
type input "13 500"
type input "13500"
type input "11 250"
type input "11250"
type input "10 750"
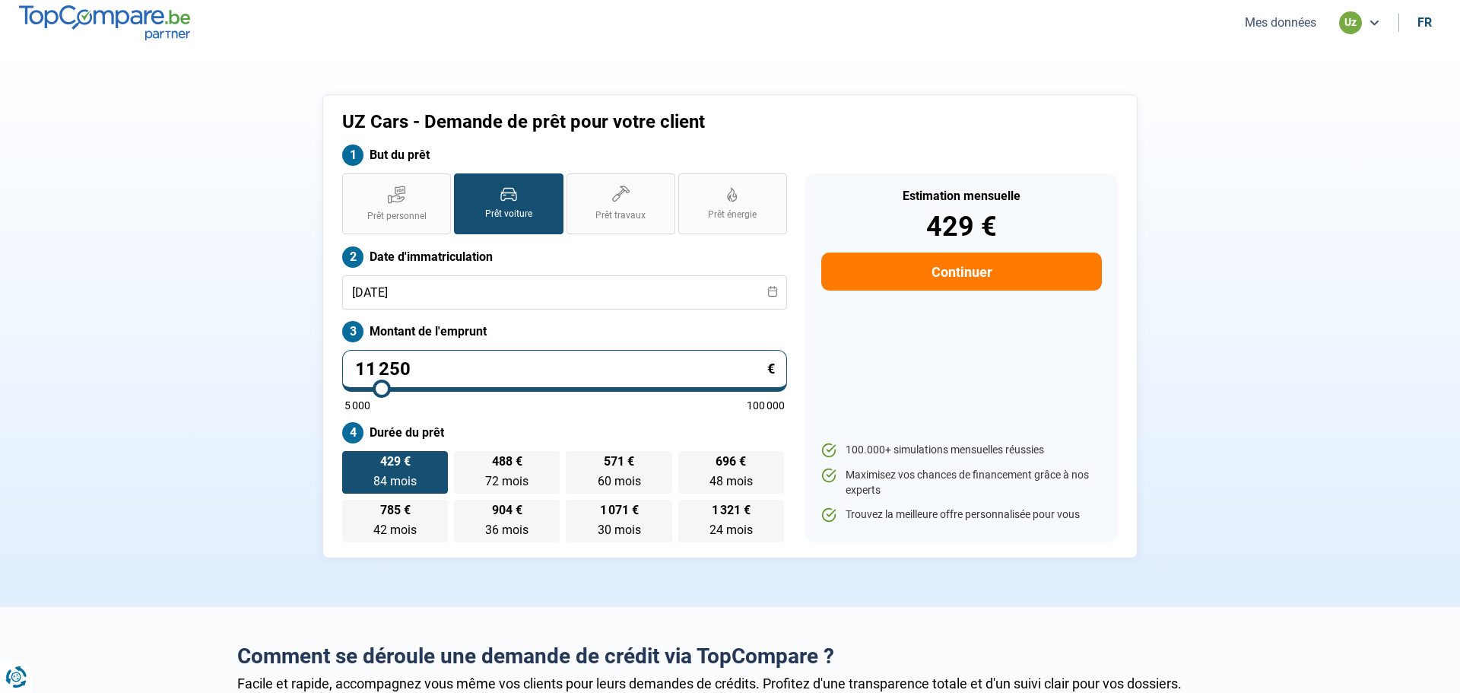
type input "10750"
type input "10 250"
type input "10250"
type input "10 000"
type input "10000"
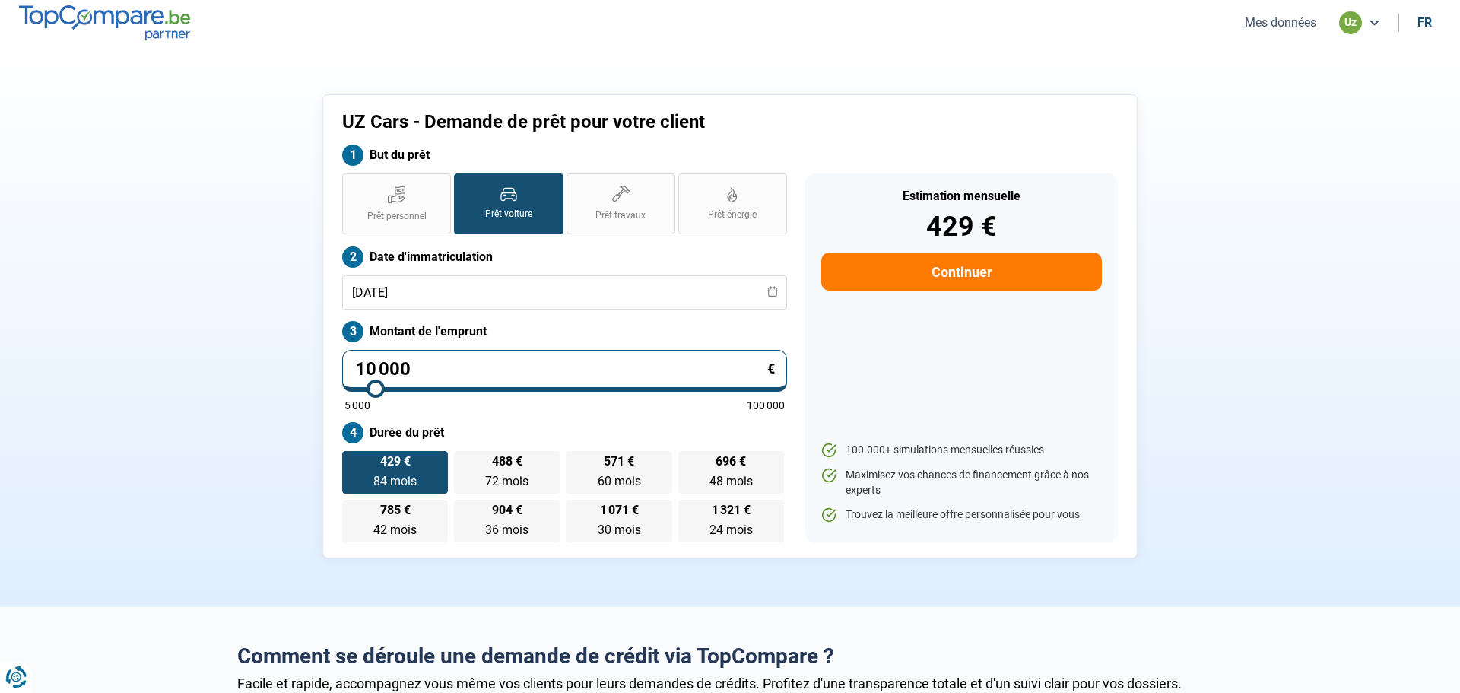
type input "9 750"
type input "9750"
type input "9 500"
type input "9500"
type input "9 250"
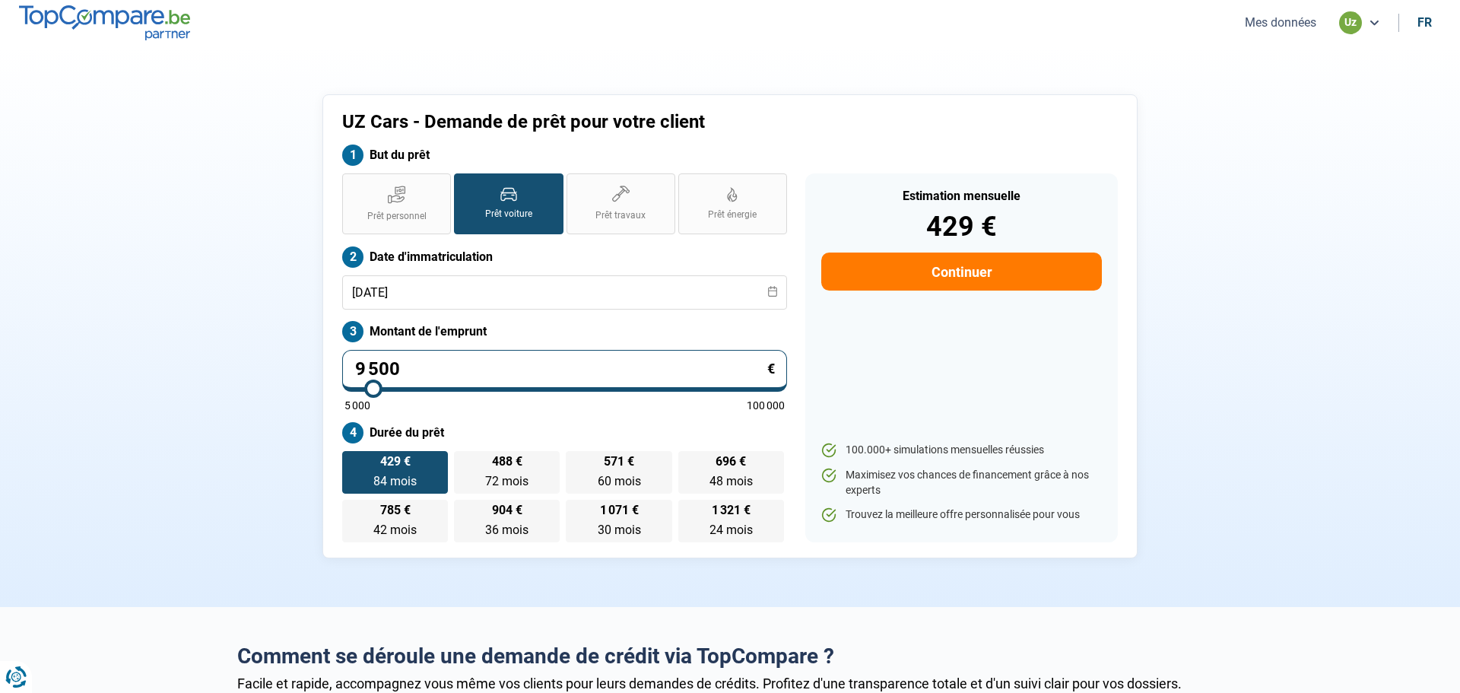
type input "9250"
type input "9 000"
type input "9000"
type input "8 500"
type input "8500"
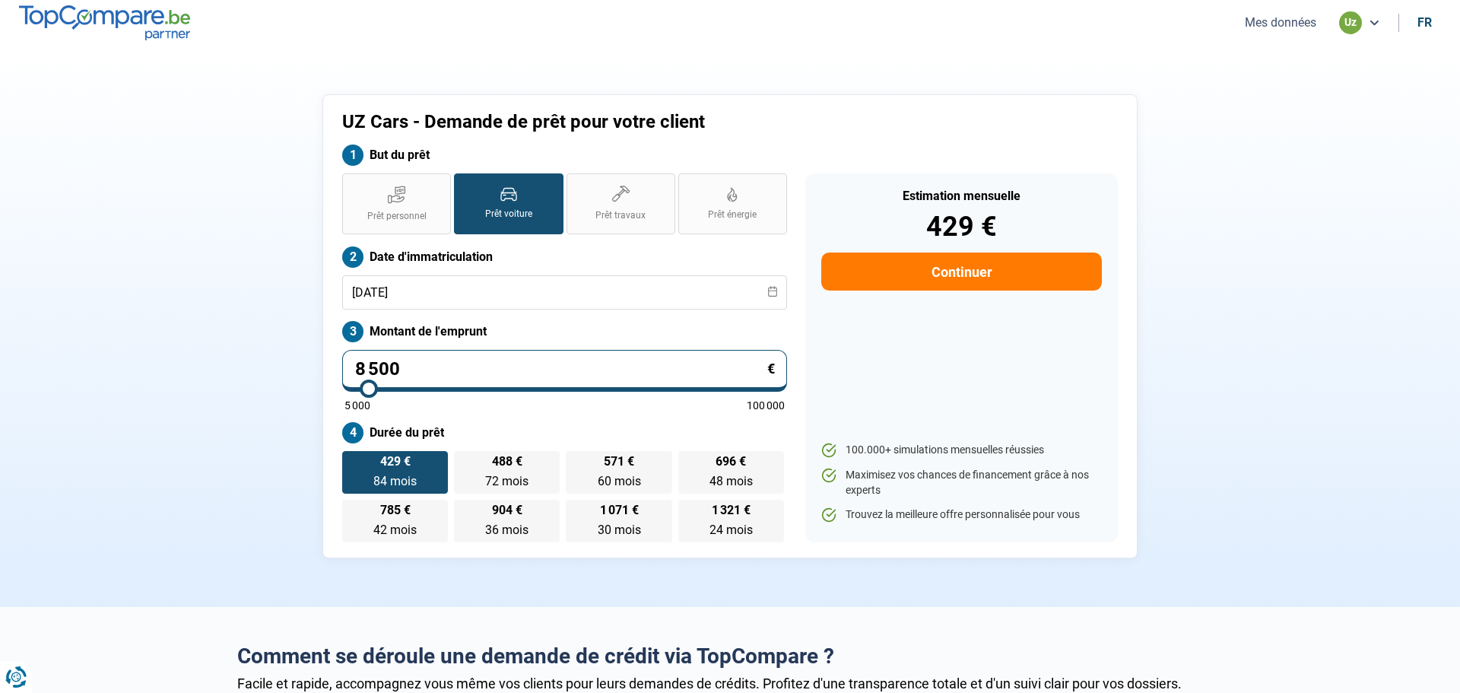
type input "8 250"
type input "8250"
type input "7 250"
type input "7250"
type input "5 000"
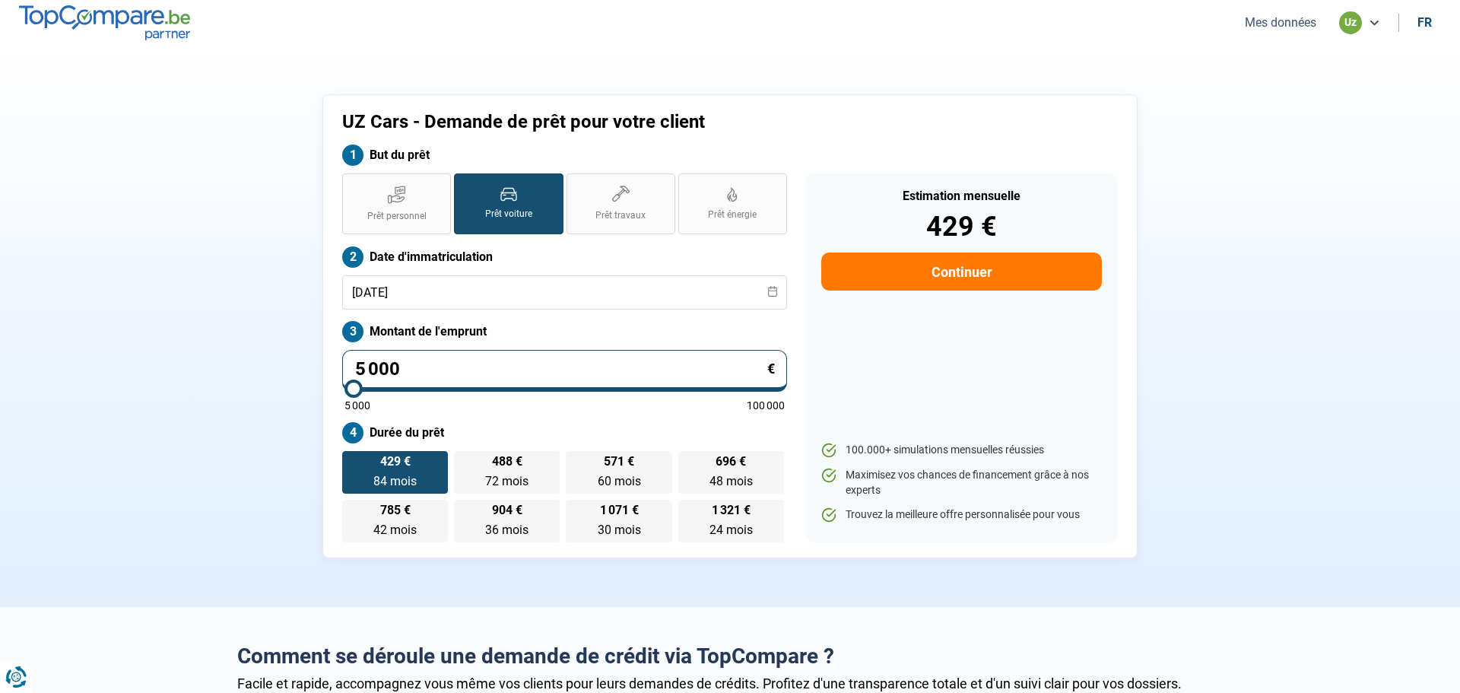
drag, startPoint x: 465, startPoint y: 387, endPoint x: 298, endPoint y: 376, distance: 166.9
type input "5000"
click at [344, 387] on input "range" at bounding box center [564, 388] width 440 height 3
radio input "true"
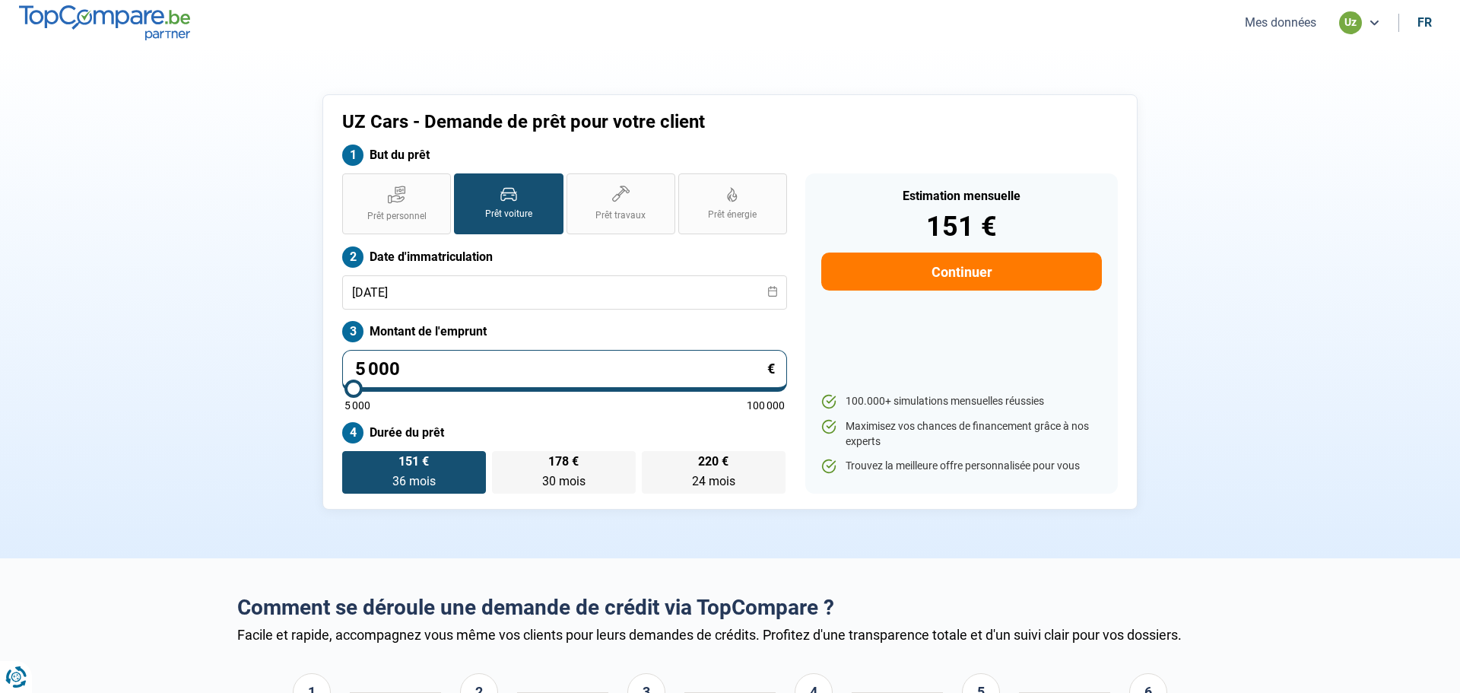
click at [310, 379] on div "UZ Cars - Demande de prêt pour votre client But du prêt Prêt personnel Prêt voi…" at bounding box center [730, 301] width 1004 height 415
